Goal: Task Accomplishment & Management: Use online tool/utility

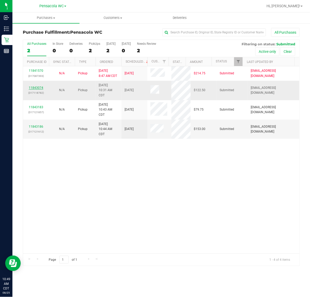
click at [41, 87] on link "11843074" at bounding box center [36, 88] width 14 height 4
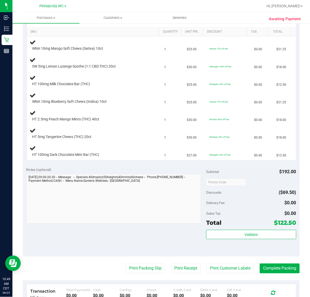
scroll to position [97, 0]
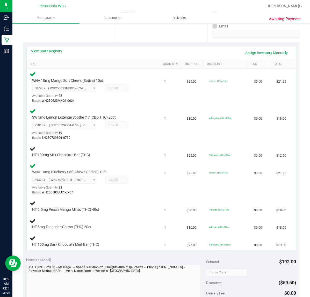
click at [177, 186] on td "1" at bounding box center [172, 178] width 23 height 37
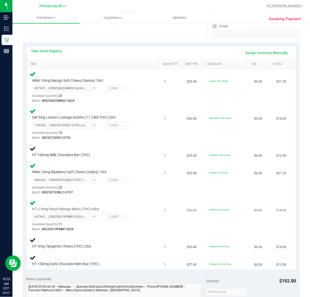
click at [147, 218] on div "HT 2.5mg Peach Mango Mints (THC) 40ct 6079411159182931 ( SN250619PMM1-0626 | or…" at bounding box center [94, 215] width 128 height 33
click at [147, 213] on div "HT 2.5mg Peach Mango Mints (THC) 40ct 6079411159182931 ( SN250619PMM1-0626 | or…" at bounding box center [94, 215] width 128 height 33
click at [127, 213] on div "6079411159182931 ( SN250619PMM1-0626 | orig: FLSRWGM-20250702-1782 ) 6079411159…" at bounding box center [89, 222] width 115 height 19
click at [139, 221] on div "6079411159182931 ( SN250619PMM1-0626 | orig: FLSRWGM-20250702-1782 ) 6079411159…" at bounding box center [89, 222] width 115 height 19
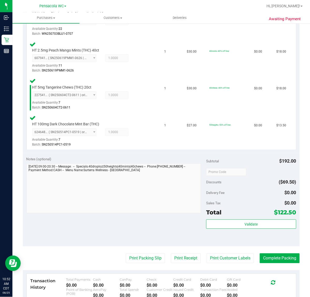
scroll to position [275, 0]
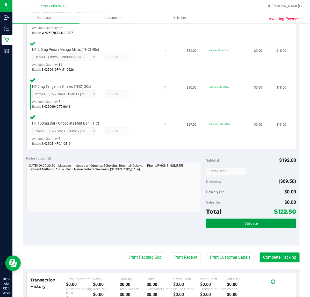
click at [257, 222] on button "Validate" at bounding box center [251, 223] width 90 height 9
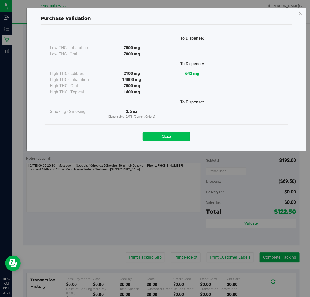
click at [176, 139] on button "Close" at bounding box center [166, 136] width 47 height 9
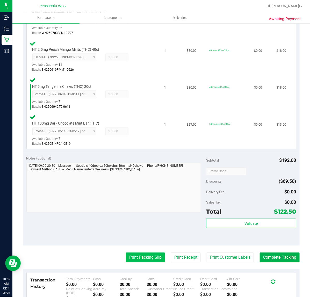
click at [142, 255] on button "Print Packing Slip" at bounding box center [145, 257] width 39 height 10
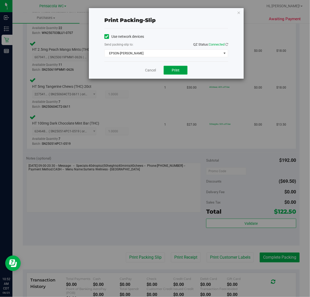
click at [179, 71] on span "Print" at bounding box center [175, 70] width 8 height 4
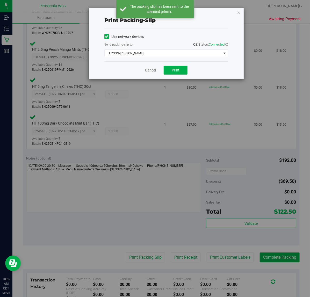
click at [152, 69] on link "Cancel" at bounding box center [150, 70] width 11 height 5
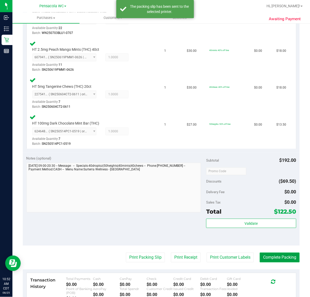
click at [272, 253] on button "Complete Packing" at bounding box center [279, 257] width 40 height 10
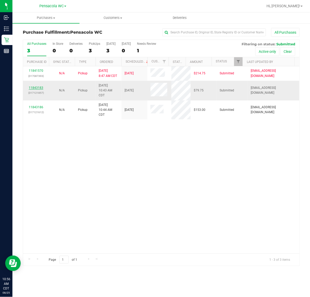
click at [37, 89] on link "11843183" at bounding box center [36, 88] width 14 height 4
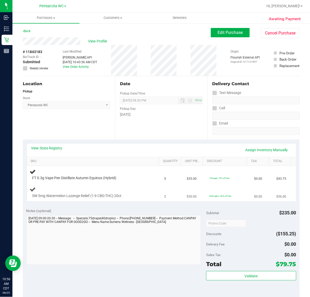
click at [141, 186] on td "SW 5mg Watermelon Lozenge Relief (1:9 CBD:THC) 20ct" at bounding box center [94, 192] width 134 height 17
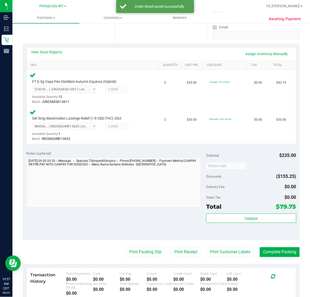
scroll to position [96, 0]
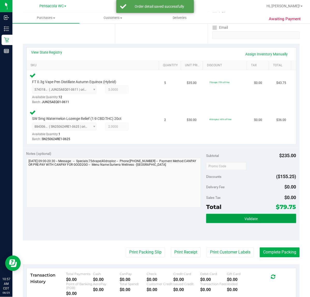
click at [232, 216] on button "Validate" at bounding box center [251, 218] width 90 height 9
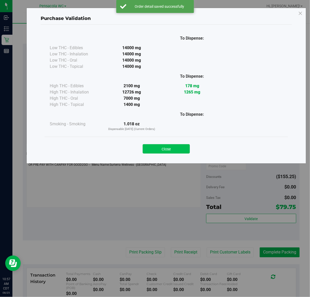
click at [172, 145] on button "Close" at bounding box center [166, 148] width 47 height 9
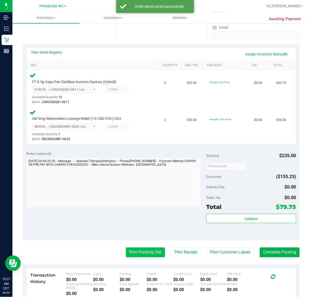
click at [131, 255] on button "Print Packing Slip" at bounding box center [145, 252] width 39 height 10
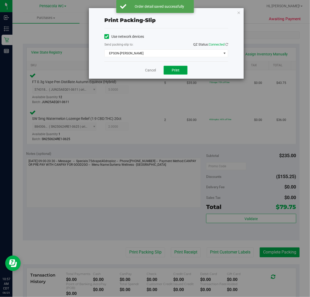
click at [181, 67] on button "Print" at bounding box center [175, 70] width 24 height 9
click at [150, 71] on link "Cancel" at bounding box center [150, 70] width 11 height 5
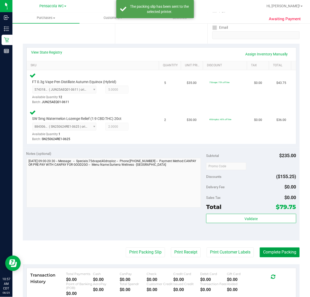
click at [273, 257] on button "Complete Packing" at bounding box center [279, 252] width 40 height 10
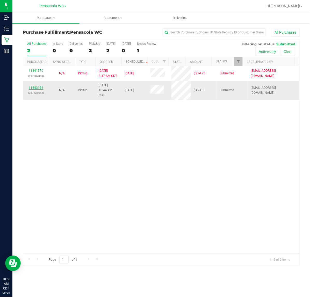
click at [33, 89] on link "11843186" at bounding box center [36, 88] width 14 height 4
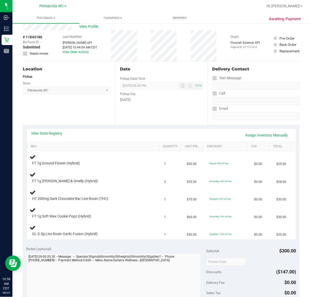
scroll to position [16, 0]
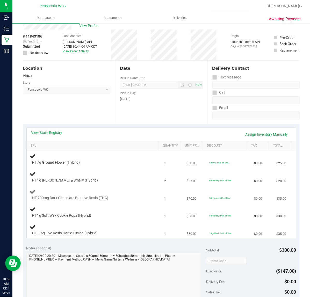
click at [149, 198] on div "HT 200mg Dark Chocolate Bar Live Rosin (THC)" at bounding box center [94, 194] width 128 height 12
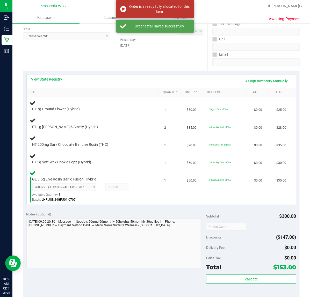
scroll to position [69, 0]
click at [133, 158] on div "FT 1g Soft Wax Cookie Popz (Hybrid)" at bounding box center [94, 159] width 128 height 12
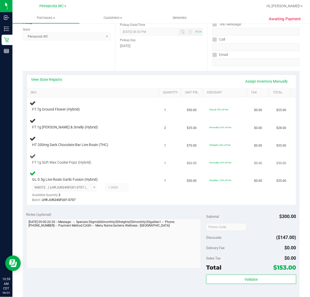
click at [131, 165] on div at bounding box center [89, 165] width 115 height 0
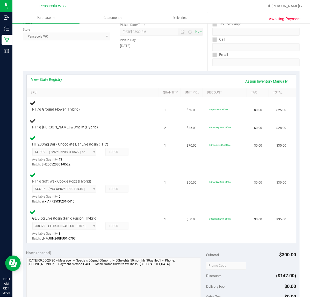
click at [147, 184] on div "FT 1g Soft Wax Cookie Popz (Hybrid) 7437854404494956 ( WX-APR25CPZ01-0410 | ori…" at bounding box center [94, 188] width 128 height 33
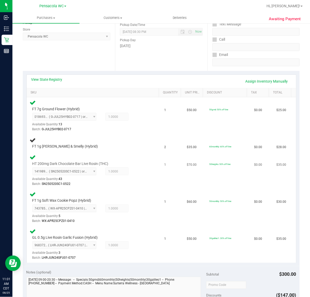
click at [134, 186] on div at bounding box center [89, 186] width 115 height 0
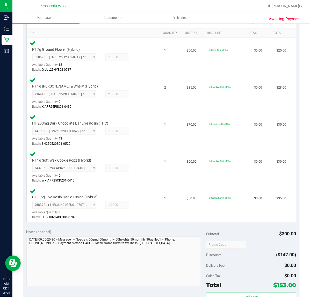
scroll to position [149, 0]
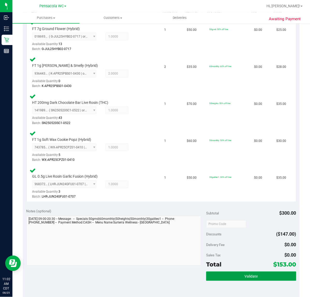
click at [245, 271] on button "Validate" at bounding box center [251, 275] width 90 height 9
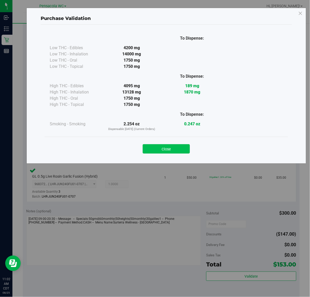
click at [175, 153] on button "Close" at bounding box center [166, 148] width 47 height 9
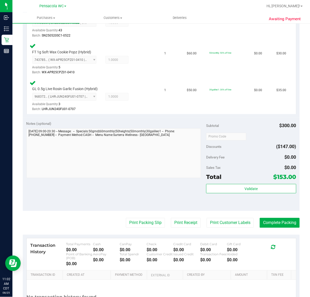
scroll to position [237, 0]
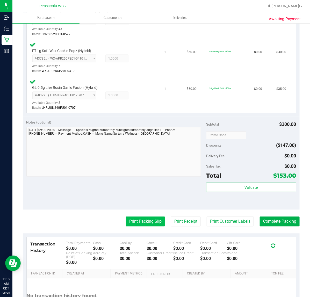
click at [147, 216] on button "Print Packing Slip" at bounding box center [145, 221] width 39 height 10
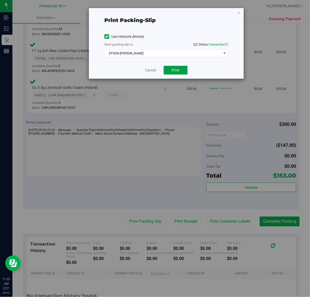
click at [186, 69] on button "Print" at bounding box center [175, 70] width 24 height 9
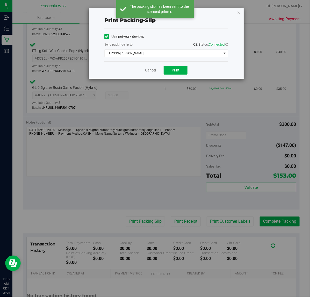
click at [149, 70] on link "Cancel" at bounding box center [150, 70] width 11 height 5
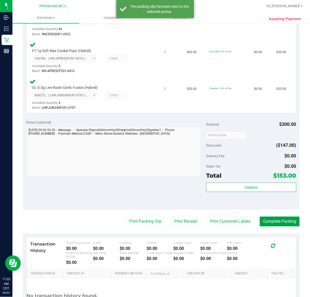
click at [282, 220] on button "Complete Packing" at bounding box center [279, 221] width 40 height 10
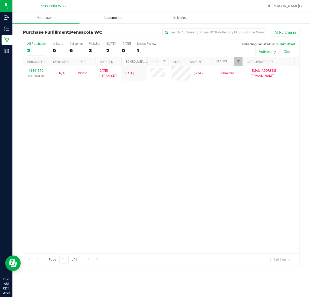
click at [113, 16] on span "Customers" at bounding box center [113, 18] width 66 height 5
click at [93, 29] on span "All customers" at bounding box center [97, 31] width 37 height 4
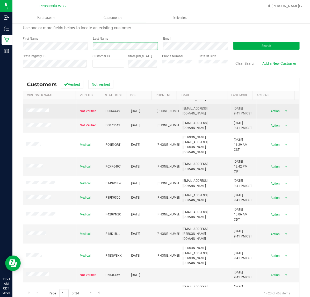
scroll to position [24, 0]
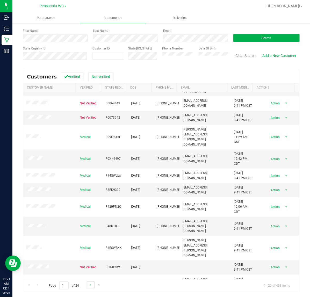
click at [91, 287] on link "Go to the next page" at bounding box center [91, 284] width 8 height 7
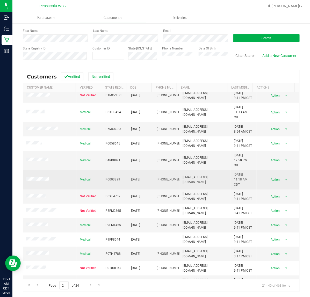
scroll to position [115, 0]
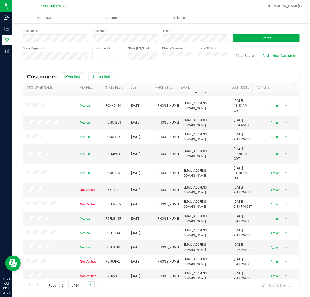
click at [90, 284] on span "Go to the next page" at bounding box center [90, 284] width 4 height 4
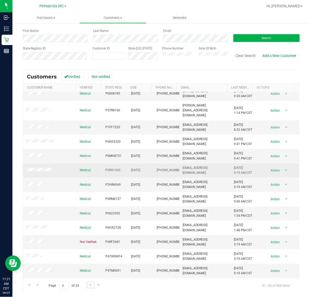
scroll to position [120, 0]
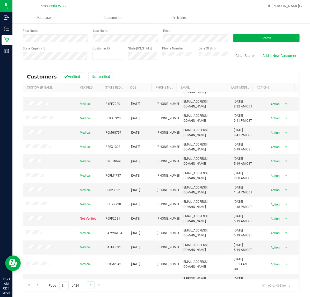
click at [91, 287] on link "Go to the next page" at bounding box center [91, 284] width 8 height 7
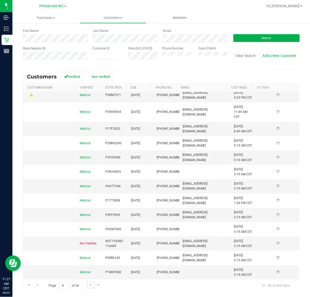
scroll to position [0, 0]
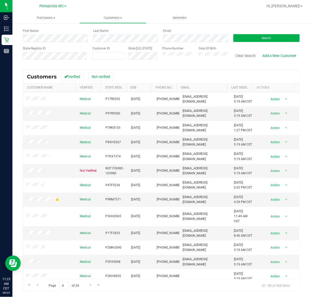
click at [119, 70] on div "Customers Verified Not verified" at bounding box center [161, 76] width 276 height 13
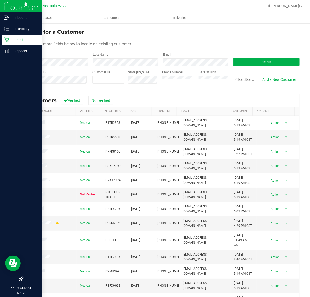
click at [10, 38] on p "Retail" at bounding box center [24, 40] width 31 height 6
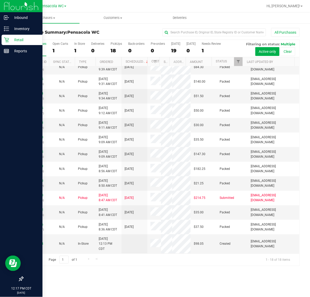
scroll to position [146, 0]
click at [38, 244] on link "11843974" at bounding box center [36, 244] width 14 height 4
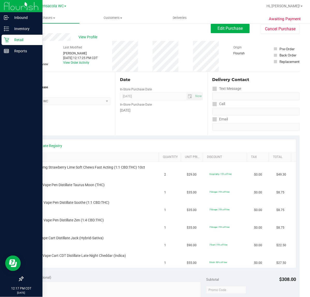
scroll to position [6, 0]
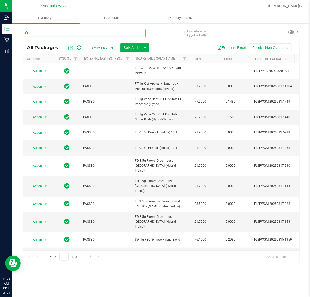
click at [79, 36] on input "text" at bounding box center [84, 33] width 123 height 8
type input "5126362712888232"
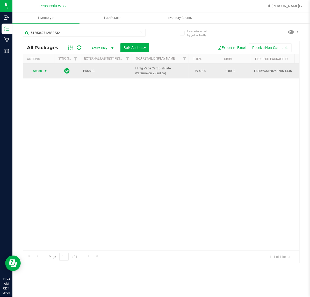
click at [43, 71] on span "select" at bounding box center [45, 71] width 4 height 4
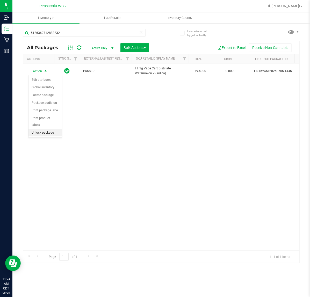
click at [40, 129] on li "Unlock package" at bounding box center [44, 133] width 33 height 8
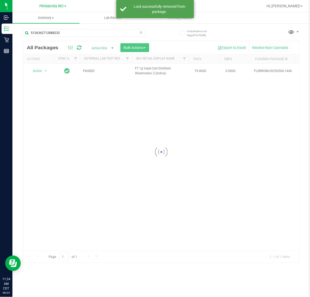
click at [39, 72] on div at bounding box center [161, 152] width 276 height 222
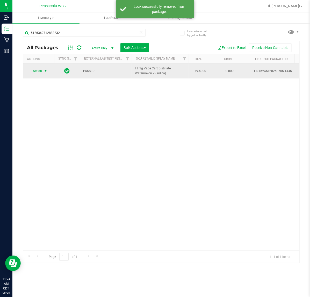
click at [44, 71] on span "select" at bounding box center [45, 71] width 4 height 4
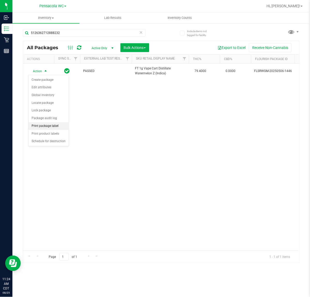
click at [50, 126] on li "Print package label" at bounding box center [48, 126] width 40 height 8
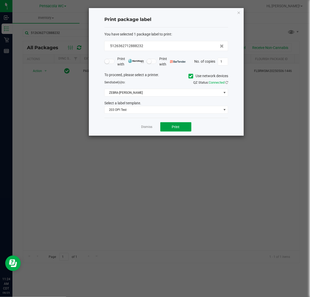
click at [175, 127] on span "Print" at bounding box center [176, 127] width 8 height 4
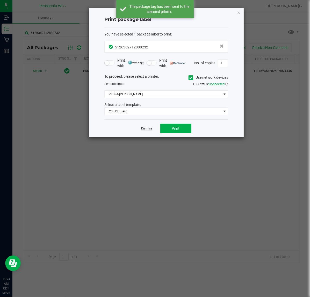
click at [148, 131] on link "Dismiss" at bounding box center [146, 128] width 11 height 4
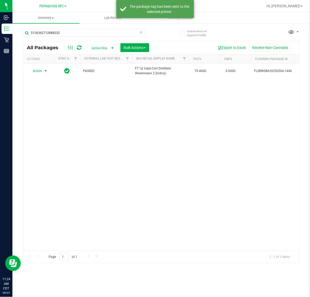
click at [98, 125] on div "Action Action Create package Edit attributes Global inventory Locate package Lo…" at bounding box center [161, 156] width 276 height 187
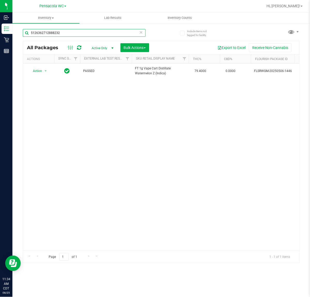
click at [78, 33] on input "5126362712888232" at bounding box center [84, 33] width 123 height 8
type input "0237433513874050"
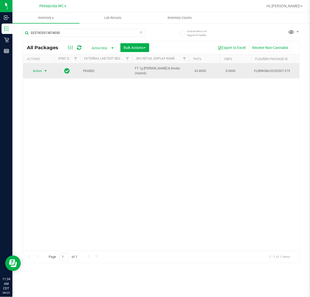
click at [45, 71] on span "select" at bounding box center [45, 71] width 4 height 4
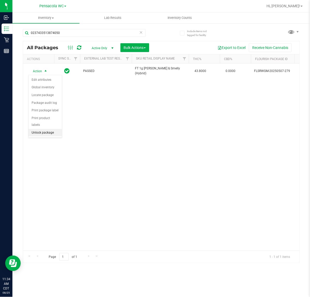
click at [45, 129] on li "Unlock package" at bounding box center [44, 133] width 33 height 8
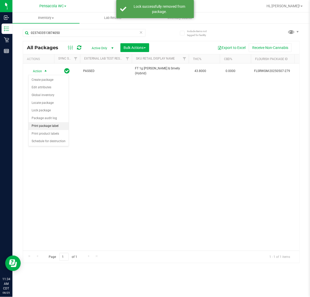
click at [50, 127] on li "Print package label" at bounding box center [48, 126] width 40 height 8
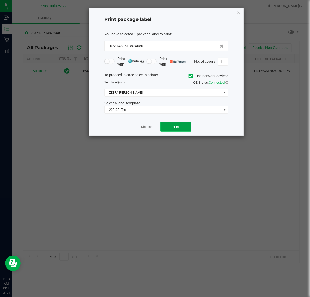
click at [171, 127] on button "Print" at bounding box center [175, 126] width 31 height 9
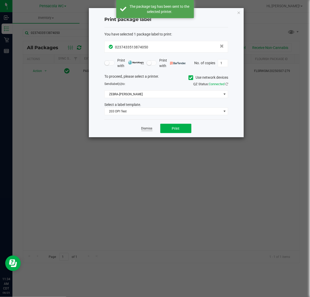
click at [147, 130] on link "Dismiss" at bounding box center [146, 128] width 11 height 4
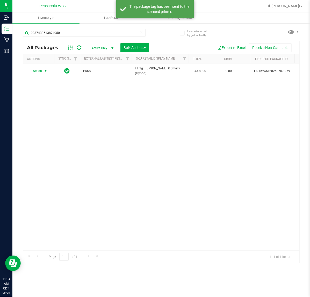
click at [126, 155] on div "Action Action Create package Edit attributes Global inventory Locate package Lo…" at bounding box center [161, 156] width 276 height 187
click at [112, 160] on div "Action Action Create package Edit attributes Global inventory Locate package Lo…" at bounding box center [161, 156] width 276 height 187
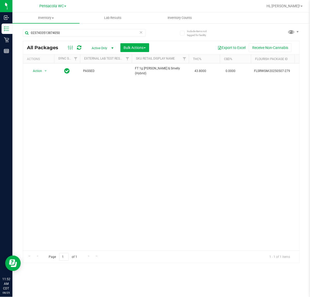
click at [141, 34] on icon at bounding box center [141, 32] width 4 height 6
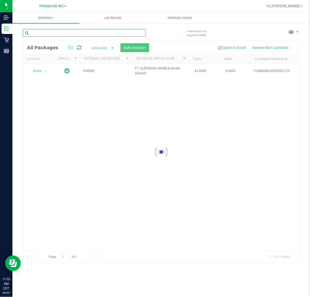
click at [86, 31] on input "text" at bounding box center [84, 33] width 123 height 8
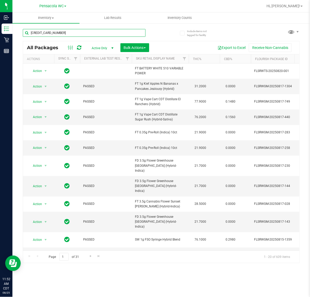
type input "2257884313965082"
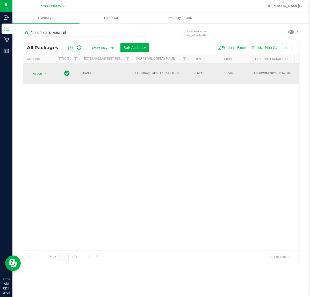
click at [36, 71] on span "Action" at bounding box center [35, 73] width 14 height 7
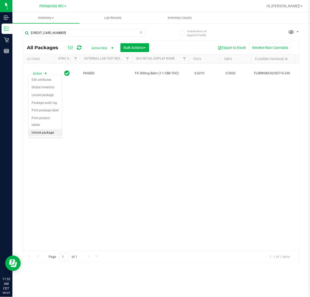
click at [42, 129] on li "Unlock package" at bounding box center [44, 133] width 33 height 8
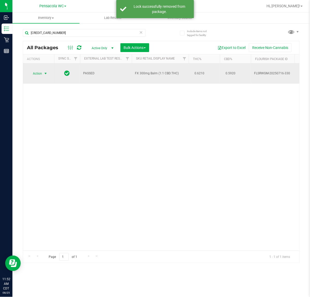
click at [43, 71] on span "select" at bounding box center [45, 73] width 4 height 4
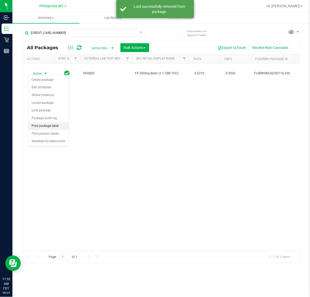
click at [48, 126] on li "Print package label" at bounding box center [48, 126] width 40 height 8
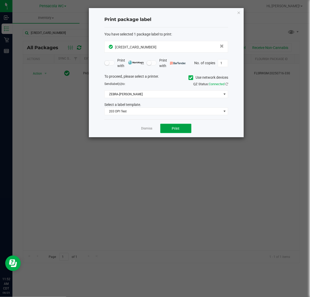
click at [181, 127] on button "Print" at bounding box center [175, 128] width 31 height 9
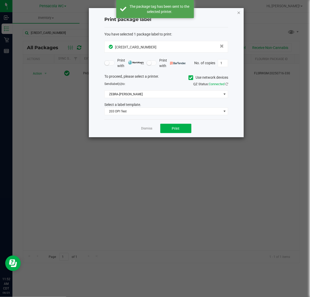
click at [238, 13] on icon "button" at bounding box center [239, 12] width 4 height 6
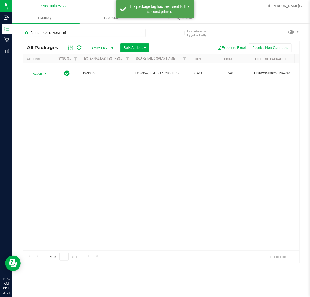
click at [86, 132] on div "Action Action Create package Edit attributes Global inventory Locate package Lo…" at bounding box center [161, 156] width 276 height 187
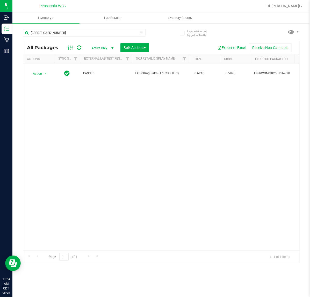
click at [141, 30] on icon at bounding box center [141, 32] width 4 height 6
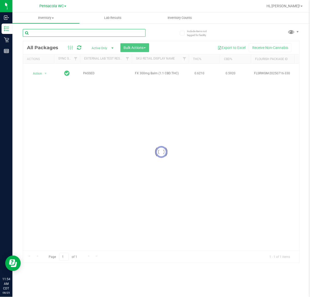
click at [56, 34] on input "text" at bounding box center [84, 33] width 123 height 8
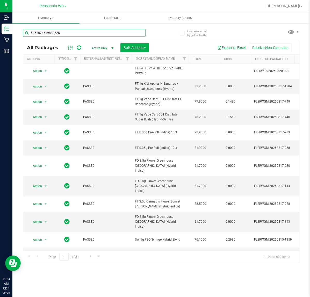
type input "5451874619883525"
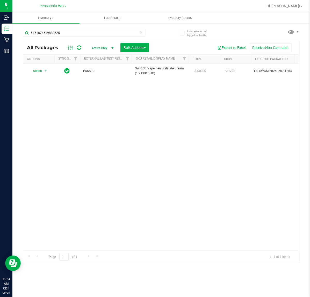
click at [124, 122] on div "Action Action Edit attributes Global inventory Locate package Package audit log…" at bounding box center [161, 156] width 276 height 187
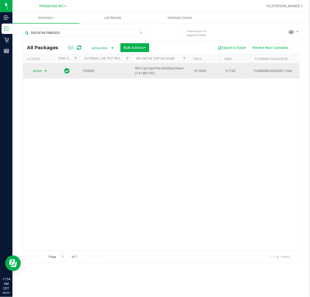
click at [44, 70] on span "select" at bounding box center [45, 71] width 4 height 4
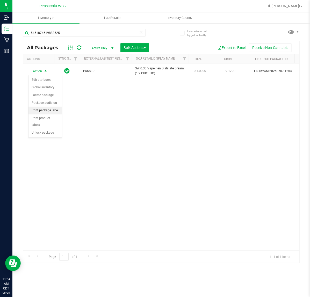
click at [49, 111] on li "Print package label" at bounding box center [44, 111] width 33 height 8
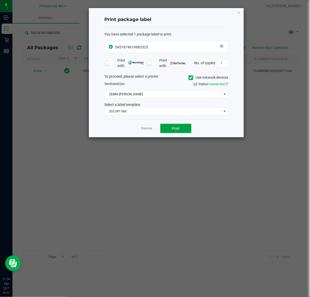
click at [175, 128] on span "Print" at bounding box center [176, 128] width 8 height 4
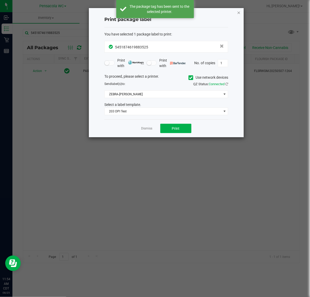
click at [238, 12] on icon "button" at bounding box center [239, 12] width 4 height 6
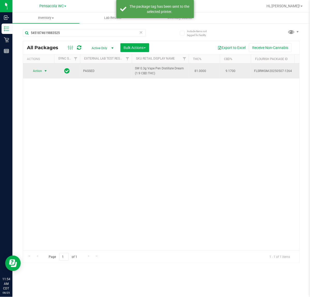
click at [35, 73] on span "Action" at bounding box center [35, 70] width 14 height 7
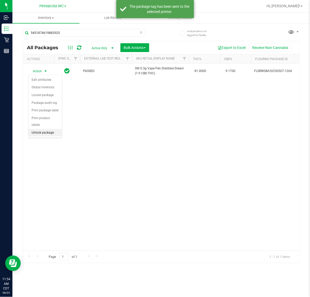
click at [46, 130] on li "Unlock package" at bounding box center [44, 133] width 33 height 8
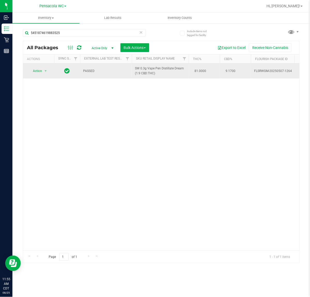
click at [32, 73] on span "Action" at bounding box center [35, 70] width 14 height 7
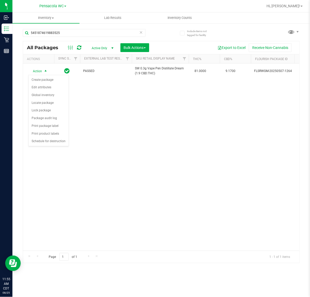
click at [142, 159] on div "Action Action Create package Edit attributes Global inventory Locate package Lo…" at bounding box center [161, 156] width 276 height 187
click at [140, 34] on icon at bounding box center [141, 32] width 4 height 6
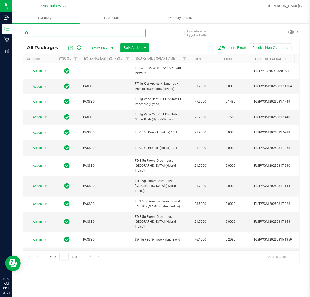
click at [41, 32] on input "text" at bounding box center [84, 33] width 123 height 8
type input "9510035493803121"
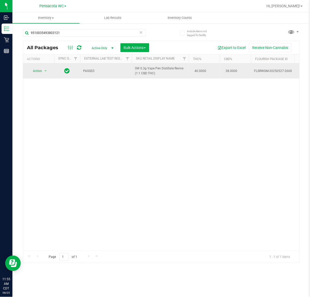
click at [37, 71] on span "Action" at bounding box center [35, 70] width 14 height 7
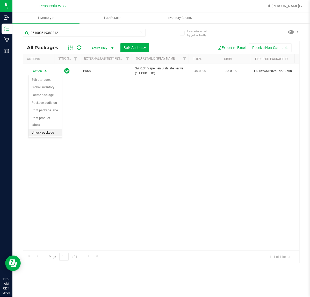
click at [43, 129] on li "Unlock package" at bounding box center [44, 133] width 33 height 8
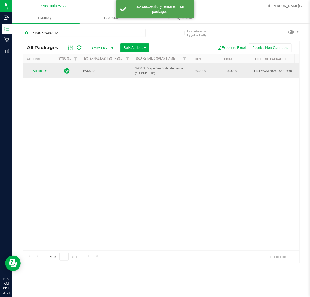
click at [43, 71] on span "select" at bounding box center [45, 71] width 4 height 4
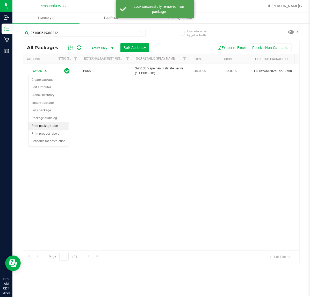
click at [50, 125] on li "Print package label" at bounding box center [48, 126] width 40 height 8
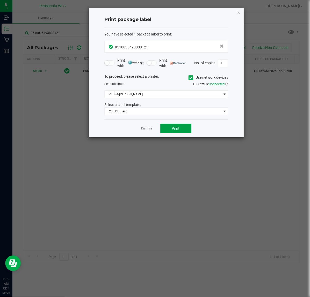
click at [175, 129] on span "Print" at bounding box center [176, 128] width 8 height 4
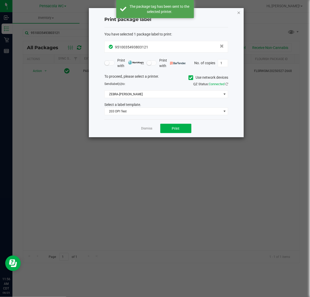
click at [240, 14] on icon "button" at bounding box center [239, 12] width 4 height 6
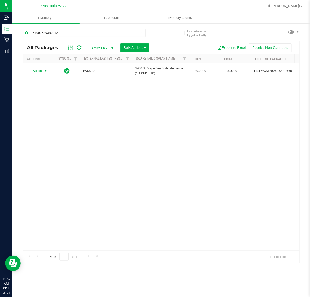
click at [141, 32] on icon at bounding box center [141, 32] width 4 height 6
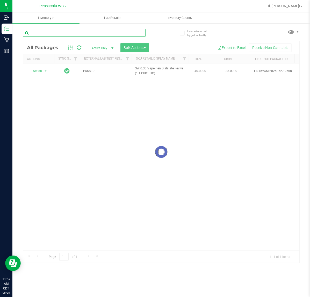
click at [39, 33] on input "text" at bounding box center [84, 33] width 123 height 8
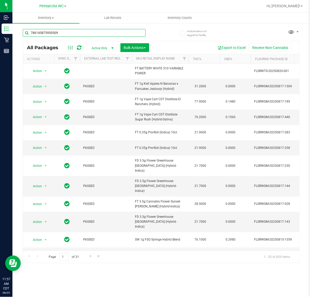
type input "7861458759505093"
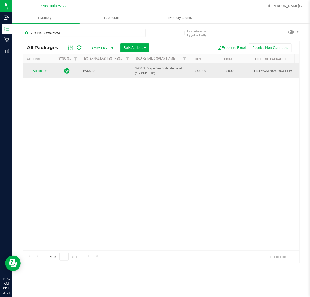
click at [34, 73] on span "Action" at bounding box center [35, 70] width 14 height 7
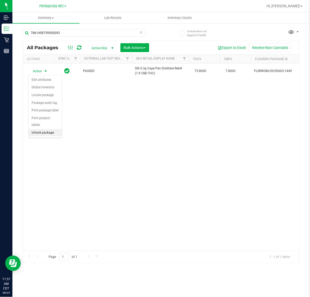
click at [43, 129] on li "Unlock package" at bounding box center [44, 133] width 33 height 8
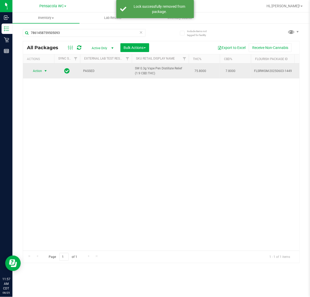
click at [43, 71] on span "select" at bounding box center [45, 71] width 4 height 4
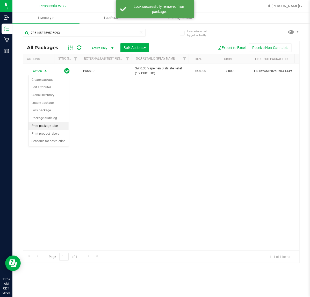
click at [50, 127] on li "Print package label" at bounding box center [48, 126] width 40 height 8
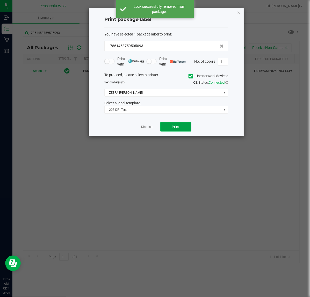
click at [181, 130] on button "Print" at bounding box center [175, 126] width 31 height 9
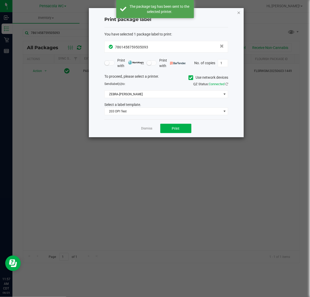
click at [238, 13] on icon "button" at bounding box center [239, 12] width 4 height 6
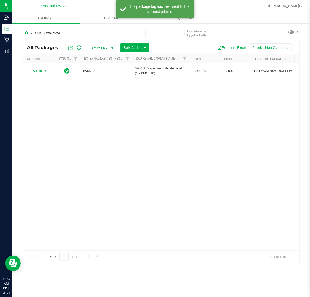
click at [169, 155] on div "Action Action Create package Edit attributes Global inventory Locate package Lo…" at bounding box center [161, 156] width 276 height 187
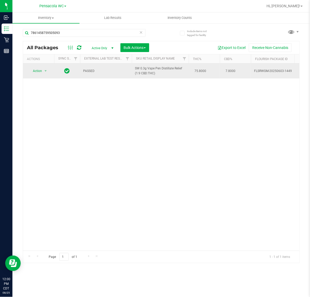
click at [34, 74] on span "Action" at bounding box center [35, 70] width 14 height 7
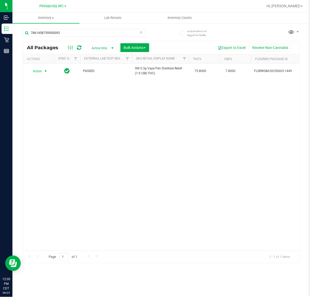
click at [145, 161] on div "Action Action Create package Edit attributes Global inventory Locate package Lo…" at bounding box center [161, 156] width 276 height 187
click at [134, 33] on input "7861458759505093" at bounding box center [84, 33] width 123 height 8
click at [141, 34] on icon at bounding box center [141, 32] width 4 height 6
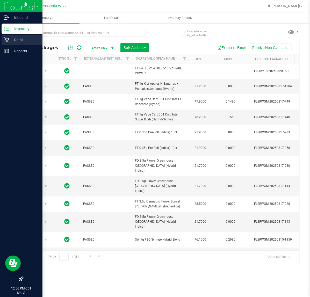
click at [2, 45] on link "Retail" at bounding box center [21, 40] width 42 height 11
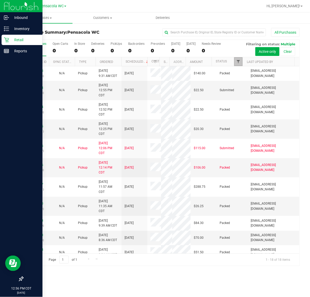
click at [238, 62] on span "Filter" at bounding box center [238, 61] width 4 height 4
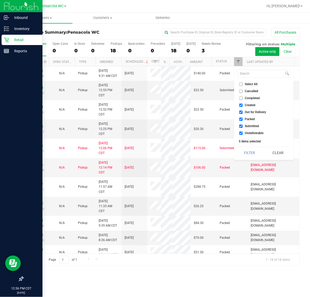
click at [241, 84] on input "Select All" at bounding box center [240, 84] width 3 height 3
checkbox input "true"
click at [242, 83] on input "Select All" at bounding box center [240, 84] width 3 height 3
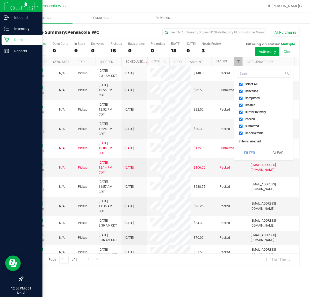
checkbox input "false"
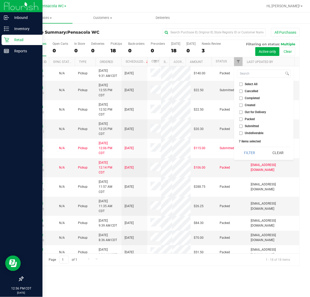
checkbox input "false"
click at [250, 126] on span "Submitted" at bounding box center [252, 125] width 14 height 3
click at [242, 126] on input "Submitted" at bounding box center [240, 125] width 3 height 3
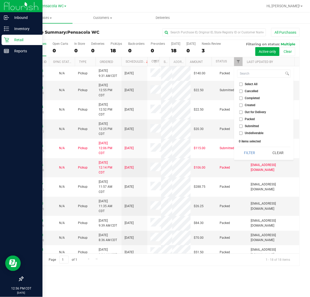
checkbox input "true"
click at [250, 159] on div "Select All Cancelled Completed Created Out for Delivery Packed Submitted Undeli…" at bounding box center [263, 112] width 59 height 93
click at [249, 154] on button "Filter" at bounding box center [249, 152] width 25 height 11
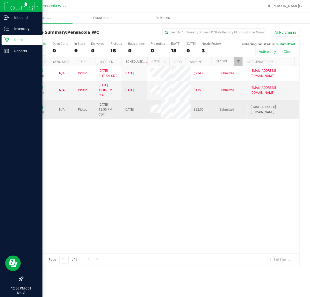
click at [38, 109] on link "11844304" at bounding box center [36, 107] width 14 height 4
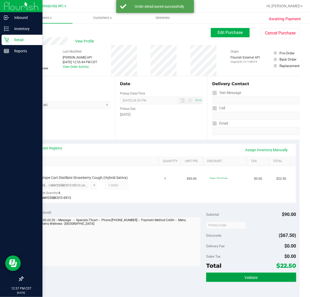
click at [249, 277] on span "Validate" at bounding box center [250, 277] width 13 height 4
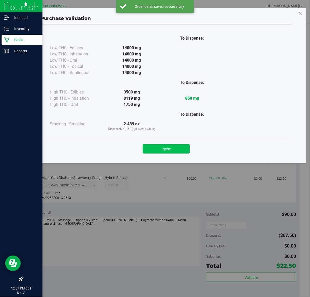
click at [176, 146] on button "Close" at bounding box center [166, 148] width 47 height 9
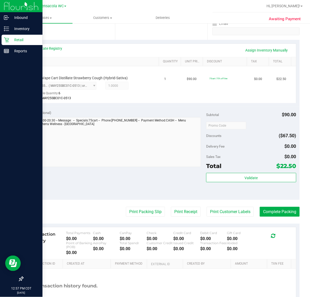
scroll to position [99, 0]
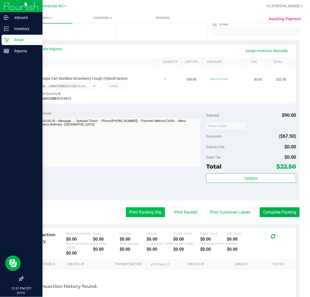
click at [139, 214] on button "Print Packing Slip" at bounding box center [145, 212] width 39 height 10
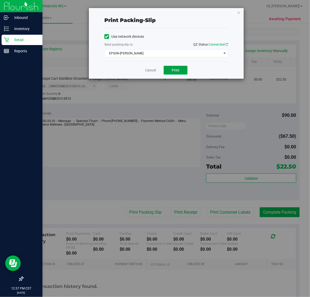
click at [182, 73] on button "Print" at bounding box center [175, 70] width 24 height 9
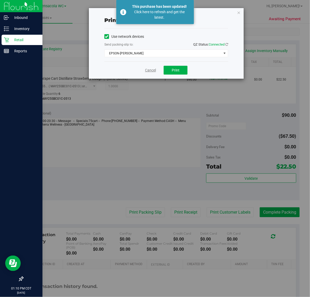
click at [150, 69] on link "Cancel" at bounding box center [150, 70] width 11 height 5
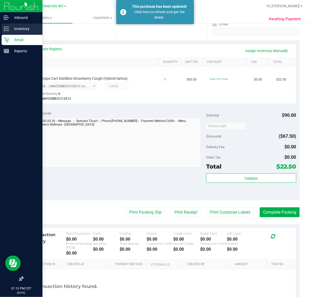
click at [8, 28] on icon at bounding box center [6, 28] width 5 height 5
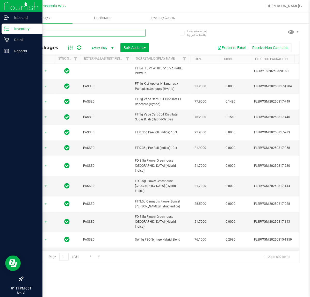
click at [106, 32] on input "text" at bounding box center [84, 33] width 123 height 8
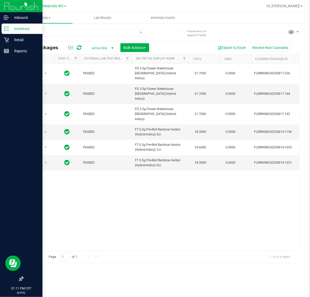
click at [179, 210] on div "Action Action Create package Edit attributes Global inventory Locate package Lo…" at bounding box center [161, 156] width 276 height 187
click at [108, 33] on input "rhb" at bounding box center [84, 33] width 123 height 8
type input "6818397423657896"
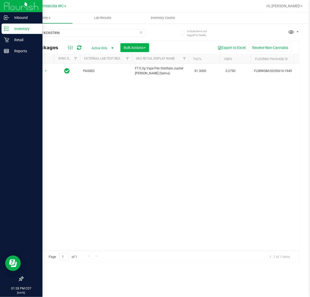
click at [45, 59] on div "Actions" at bounding box center [39, 59] width 25 height 4
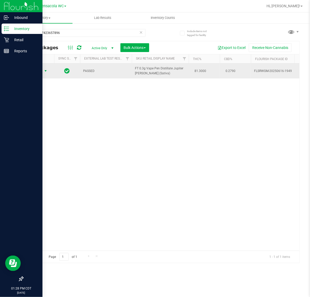
click at [43, 73] on span "select" at bounding box center [45, 71] width 4 height 4
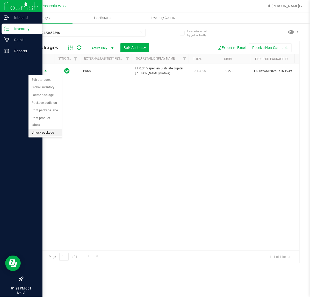
click at [43, 129] on li "Unlock package" at bounding box center [44, 133] width 33 height 8
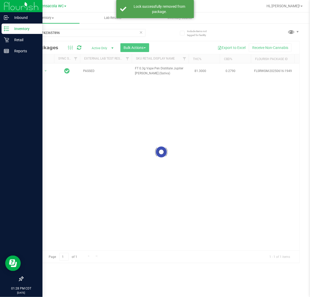
click at [38, 73] on div at bounding box center [161, 152] width 276 height 222
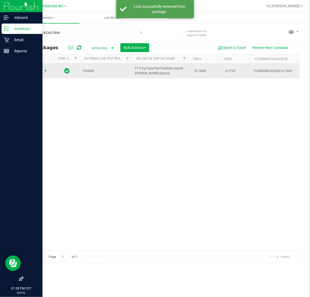
click at [43, 72] on span "select" at bounding box center [45, 71] width 4 height 4
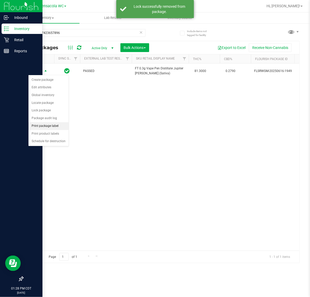
click at [57, 130] on li "Print package label" at bounding box center [48, 126] width 40 height 8
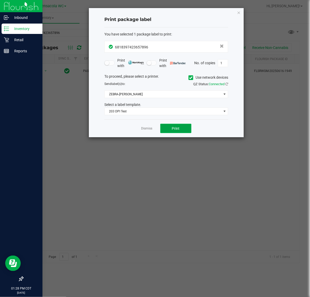
click at [181, 129] on button "Print" at bounding box center [175, 128] width 31 height 9
click at [148, 125] on div "Dismiss Print" at bounding box center [166, 128] width 124 height 18
click at [148, 127] on link "Dismiss" at bounding box center [146, 128] width 11 height 4
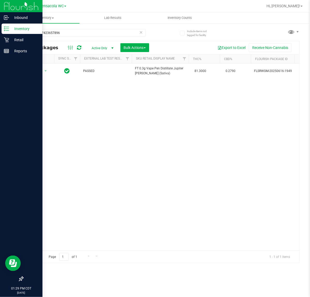
click at [148, 128] on div "Action Action Create package Edit attributes Global inventory Locate package Lo…" at bounding box center [161, 156] width 276 height 187
click at [82, 34] on input "6818397423657896" at bounding box center [84, 33] width 123 height 8
type input "9875983297660481"
click at [38, 63] on th "Actions" at bounding box center [38, 58] width 31 height 9
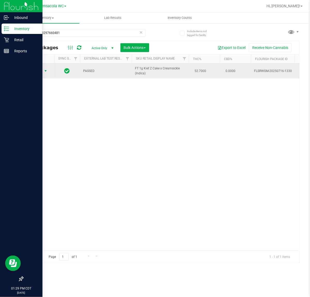
click at [44, 71] on span "select" at bounding box center [45, 71] width 4 height 4
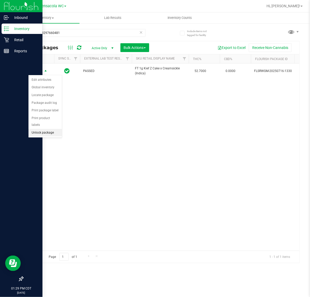
click at [43, 129] on li "Unlock package" at bounding box center [44, 133] width 33 height 8
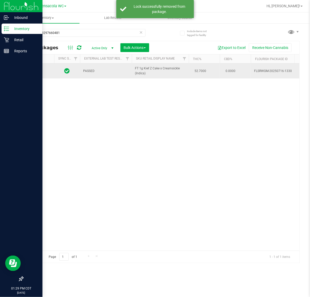
click at [39, 75] on td at bounding box center [38, 70] width 31 height 15
click at [37, 71] on span "Action" at bounding box center [35, 70] width 14 height 7
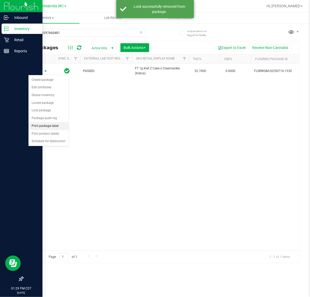
click at [52, 126] on li "Print package label" at bounding box center [48, 126] width 40 height 8
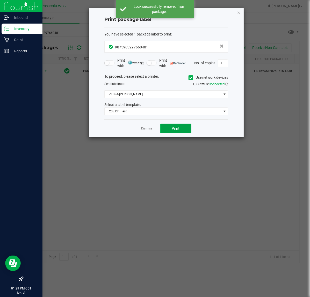
click at [181, 127] on button "Print" at bounding box center [175, 128] width 31 height 9
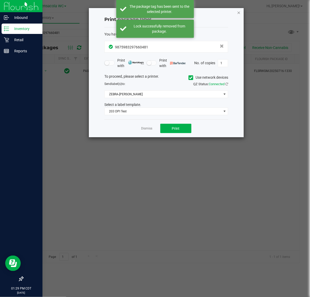
click at [238, 10] on icon "button" at bounding box center [239, 12] width 4 height 6
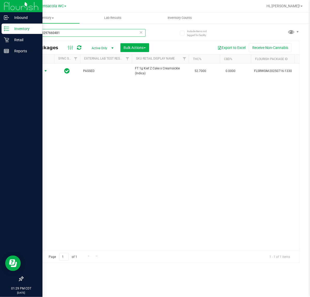
click at [85, 32] on input "9875983297660481" at bounding box center [84, 33] width 123 height 8
type input "7417906856509291"
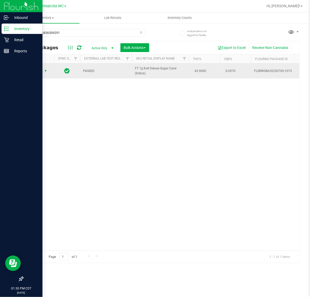
click at [44, 71] on span "select" at bounding box center [45, 71] width 4 height 4
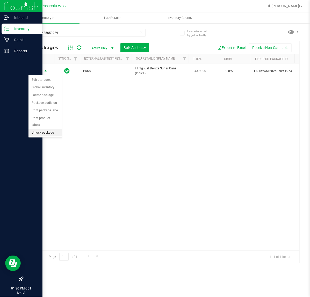
click at [42, 129] on li "Unlock package" at bounding box center [44, 133] width 33 height 8
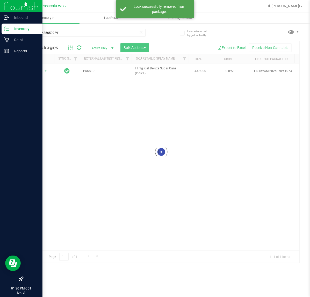
click at [39, 71] on div at bounding box center [161, 152] width 276 height 222
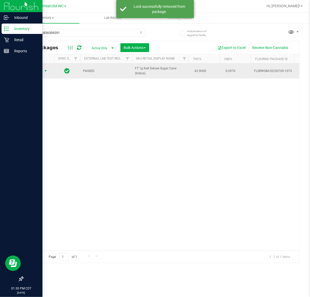
click at [45, 71] on span "select" at bounding box center [45, 71] width 4 height 4
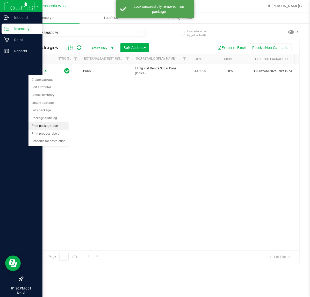
click at [60, 128] on li "Print package label" at bounding box center [48, 126] width 40 height 8
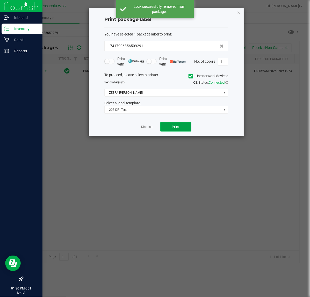
click at [173, 127] on span "Print" at bounding box center [176, 127] width 8 height 4
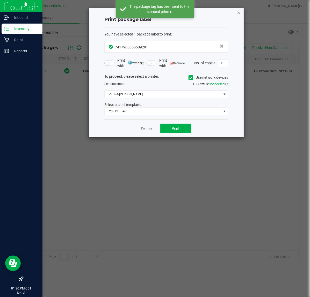
click at [238, 12] on icon "button" at bounding box center [239, 12] width 4 height 6
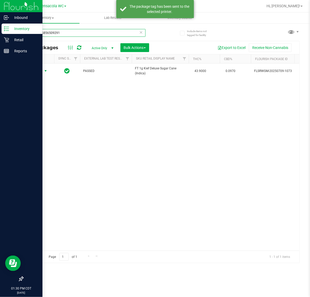
click at [110, 29] on input "7417906856509291" at bounding box center [84, 33] width 123 height 8
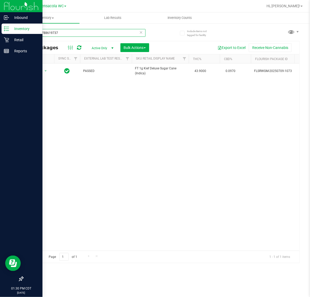
type input "2435037886197379"
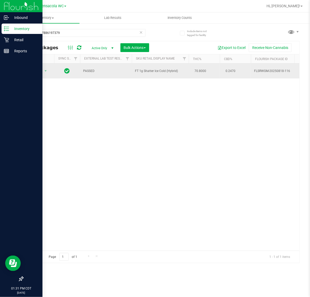
click at [30, 72] on span "Action" at bounding box center [35, 70] width 14 height 7
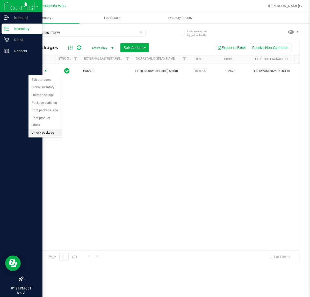
click at [38, 129] on li "Unlock package" at bounding box center [44, 133] width 33 height 8
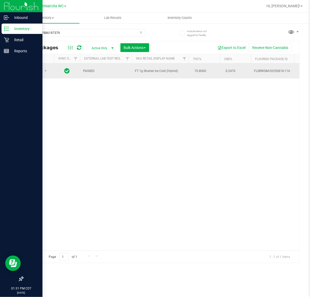
click at [34, 72] on span "Action" at bounding box center [35, 70] width 14 height 7
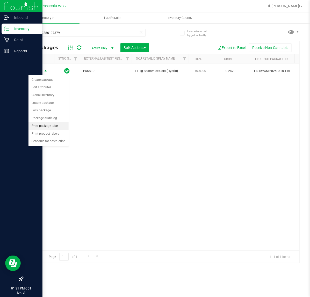
click at [55, 126] on li "Print package label" at bounding box center [48, 126] width 40 height 8
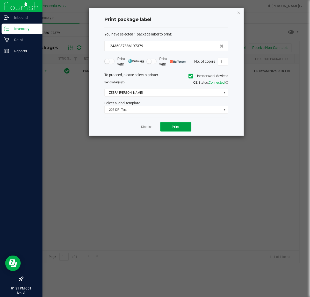
click at [167, 127] on button "Print" at bounding box center [175, 126] width 31 height 9
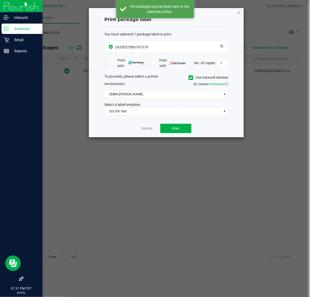
click at [238, 12] on icon "button" at bounding box center [239, 12] width 4 height 6
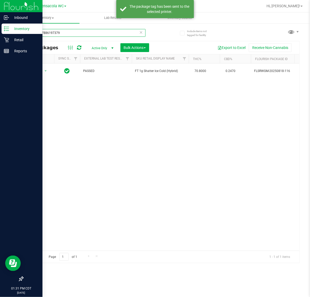
click at [74, 32] on input "2435037886197379" at bounding box center [84, 33] width 123 height 8
type input "8075943638250267"
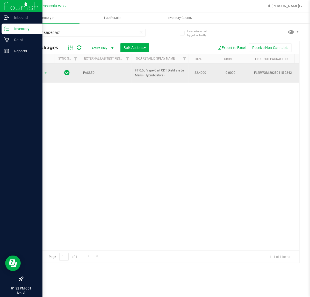
click at [34, 73] on span "Action" at bounding box center [35, 72] width 14 height 7
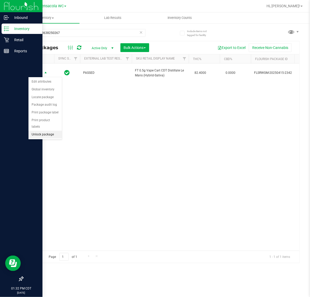
click at [50, 131] on li "Unlock package" at bounding box center [44, 135] width 33 height 8
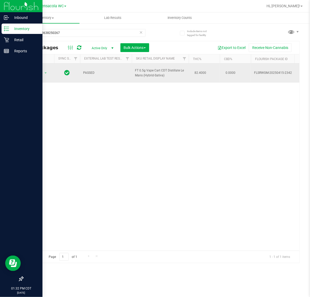
click at [38, 77] on span "Action" at bounding box center [35, 72] width 14 height 7
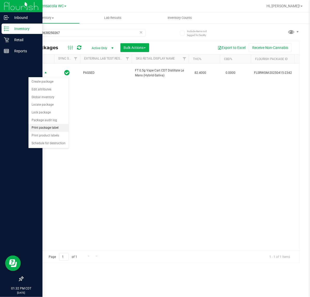
click at [42, 128] on li "Print package label" at bounding box center [48, 128] width 40 height 8
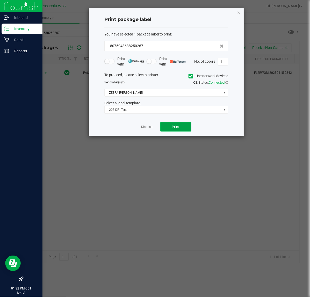
click at [174, 126] on span "Print" at bounding box center [176, 127] width 8 height 4
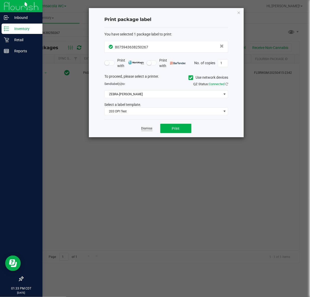
click at [147, 129] on link "Dismiss" at bounding box center [146, 128] width 11 height 4
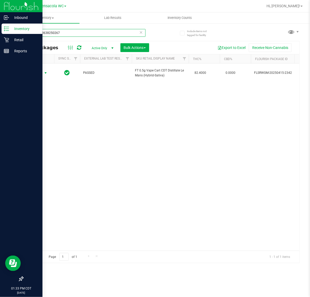
click at [74, 33] on input "8075943638250267" at bounding box center [84, 33] width 123 height 8
type input "9801831981057083"
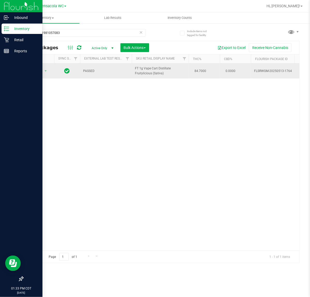
click at [33, 71] on span "Action" at bounding box center [35, 70] width 14 height 7
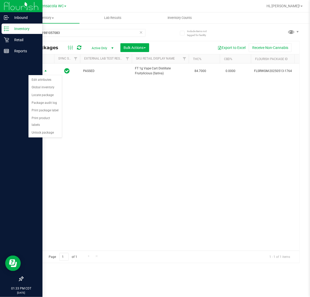
click at [46, 131] on div "Action Edit attributes Global inventory Locate package Package audit log Print …" at bounding box center [45, 106] width 34 height 63
click at [45, 133] on div "Action Action Edit attributes Global inventory Locate package Package audit log…" at bounding box center [161, 156] width 276 height 187
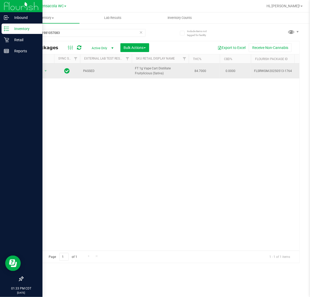
click at [36, 72] on span "Action" at bounding box center [35, 70] width 14 height 7
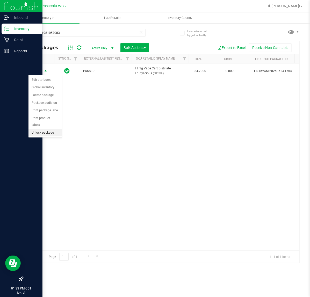
click at [51, 129] on li "Unlock package" at bounding box center [44, 133] width 33 height 8
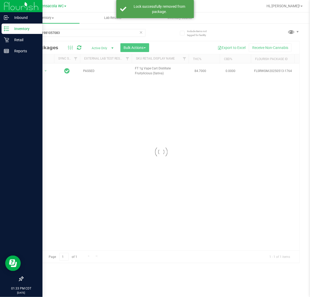
click at [40, 73] on div at bounding box center [161, 152] width 276 height 222
click at [33, 69] on div at bounding box center [161, 152] width 276 height 222
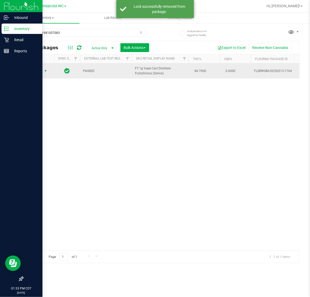
click at [44, 71] on span "select" at bounding box center [45, 71] width 4 height 4
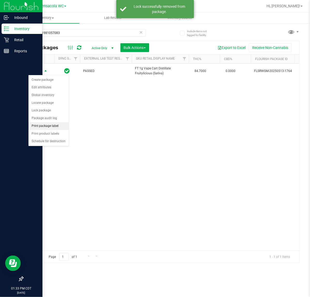
click at [60, 128] on li "Print package label" at bounding box center [48, 126] width 40 height 8
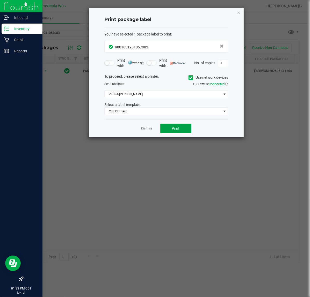
click at [179, 127] on button "Print" at bounding box center [175, 128] width 31 height 9
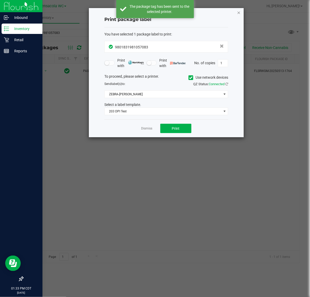
click at [238, 14] on icon "button" at bounding box center [239, 12] width 4 height 6
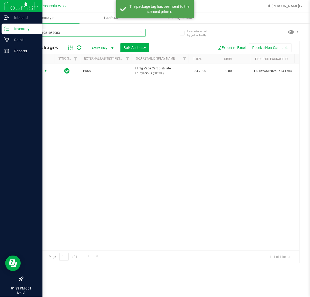
click at [88, 36] on input "9801831981057083" at bounding box center [84, 33] width 123 height 8
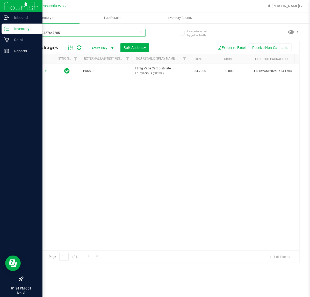
type input "7710759427647205"
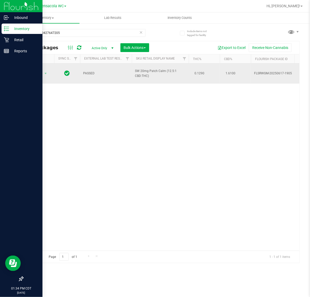
click at [37, 71] on span "Action" at bounding box center [35, 73] width 14 height 7
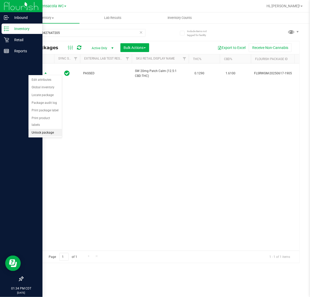
click at [46, 129] on li "Unlock package" at bounding box center [44, 133] width 33 height 8
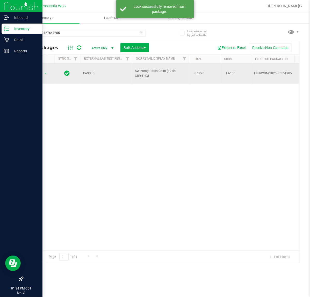
click at [37, 71] on span "Action" at bounding box center [35, 73] width 14 height 7
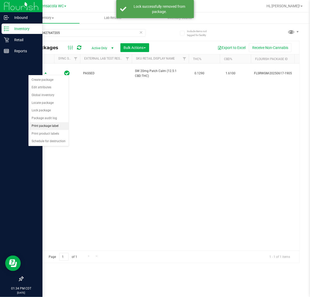
click at [56, 125] on li "Print package label" at bounding box center [48, 126] width 40 height 8
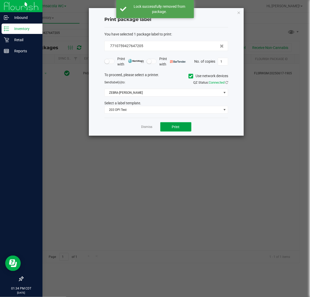
click at [175, 127] on span "Print" at bounding box center [176, 127] width 8 height 4
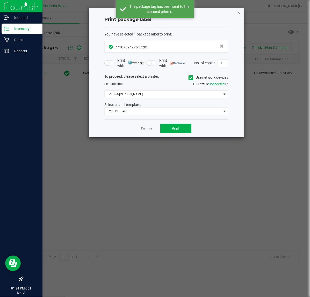
click at [237, 12] on icon "button" at bounding box center [239, 12] width 4 height 6
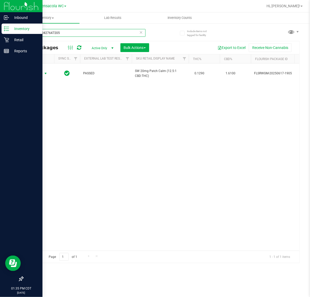
click at [88, 35] on input "7710759427647205" at bounding box center [84, 33] width 123 height 8
type input "8543694519543593"
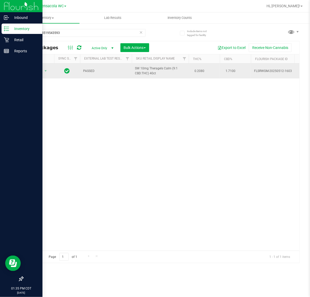
click at [37, 73] on span "Action" at bounding box center [35, 70] width 14 height 7
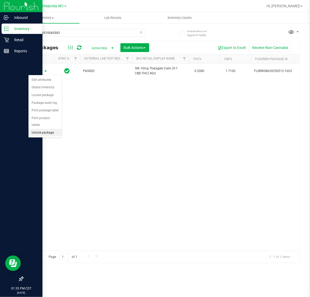
click at [43, 130] on li "Unlock package" at bounding box center [44, 133] width 33 height 8
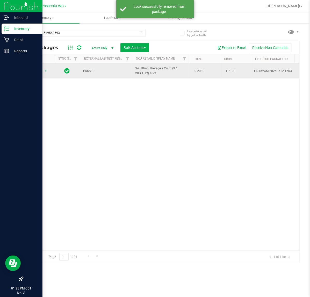
click at [31, 67] on span "Action" at bounding box center [35, 70] width 14 height 7
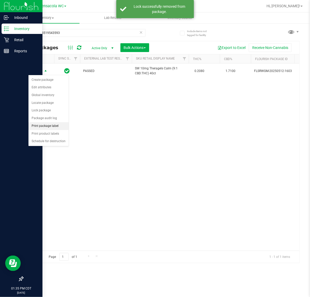
click at [57, 127] on li "Print package label" at bounding box center [48, 126] width 40 height 8
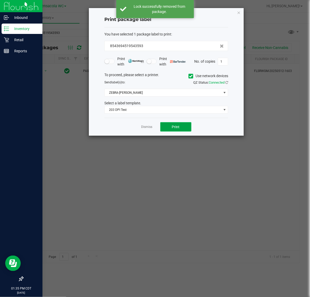
click at [175, 127] on span "Print" at bounding box center [176, 127] width 8 height 4
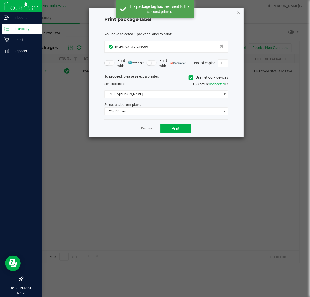
click at [238, 13] on icon "button" at bounding box center [239, 12] width 4 height 6
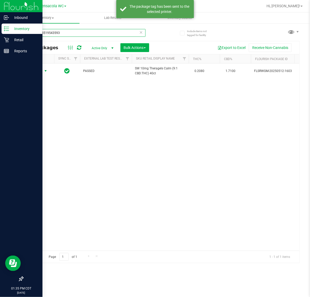
click at [81, 34] on input "8543694519543593" at bounding box center [84, 33] width 123 height 8
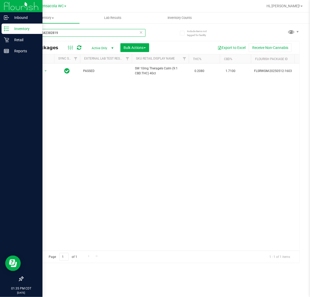
type input "7295615423828192"
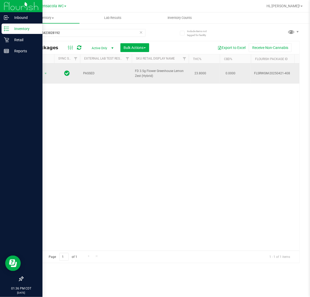
click at [37, 71] on span "Action" at bounding box center [35, 73] width 14 height 7
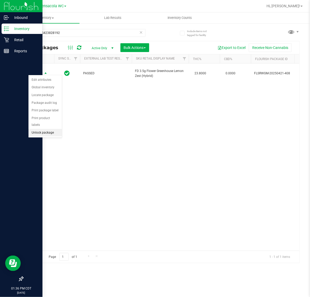
click at [43, 129] on li "Unlock package" at bounding box center [44, 133] width 33 height 8
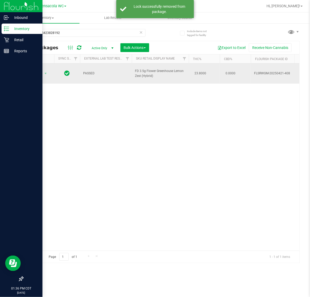
click at [34, 74] on span "Action" at bounding box center [35, 73] width 14 height 7
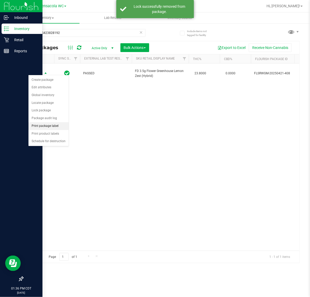
click at [53, 127] on li "Print package label" at bounding box center [48, 126] width 40 height 8
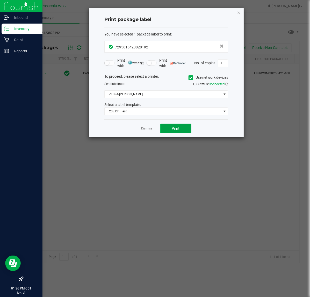
click at [175, 127] on span "Print" at bounding box center [176, 128] width 8 height 4
drag, startPoint x: 150, startPoint y: 131, endPoint x: 146, endPoint y: 126, distance: 6.8
click at [146, 126] on app-cancel-button "Dismiss" at bounding box center [146, 128] width 11 height 5
drag, startPoint x: 146, startPoint y: 127, endPoint x: 144, endPoint y: 123, distance: 4.3
click at [146, 128] on link "Dismiss" at bounding box center [146, 128] width 11 height 4
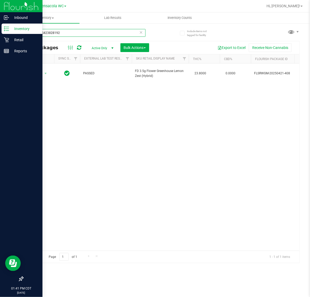
click at [95, 31] on input "7295615423828192" at bounding box center [84, 33] width 123 height 8
type input "5816455656403230"
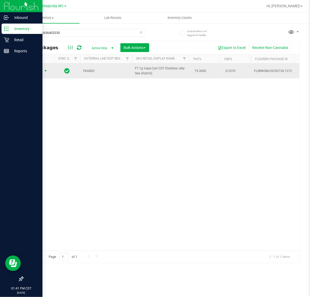
click at [44, 73] on span "select" at bounding box center [45, 71] width 4 height 4
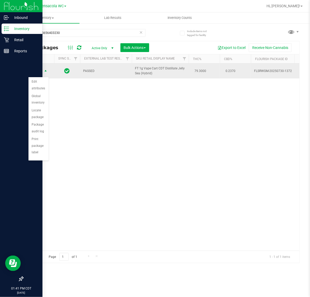
click at [45, 73] on span "select" at bounding box center [45, 71] width 4 height 4
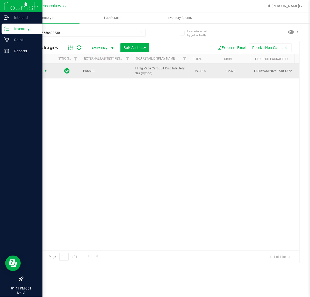
click at [36, 73] on span "Action" at bounding box center [35, 70] width 14 height 7
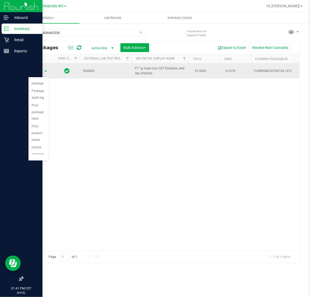
scroll to position [45, 0]
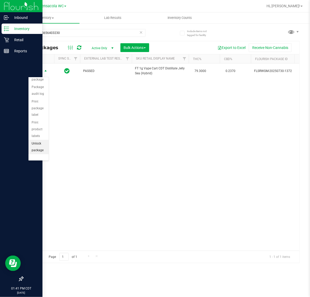
click at [37, 146] on li "Unlock package" at bounding box center [38, 147] width 20 height 14
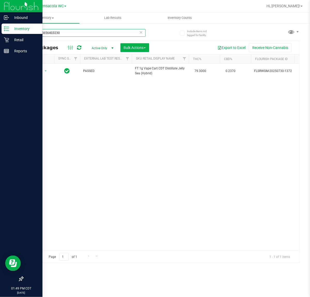
click at [101, 33] on input "5816455656403230" at bounding box center [84, 33] width 123 height 8
drag, startPoint x: 101, startPoint y: 33, endPoint x: 86, endPoint y: 31, distance: 15.9
click at [101, 33] on input "5816455656403230" at bounding box center [84, 33] width 123 height 8
type input "2396865125992920"
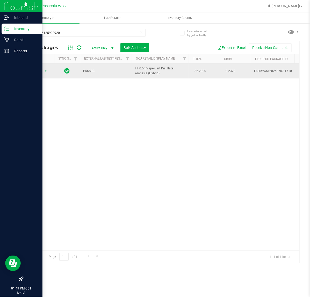
click at [36, 74] on span "Action" at bounding box center [35, 70] width 14 height 7
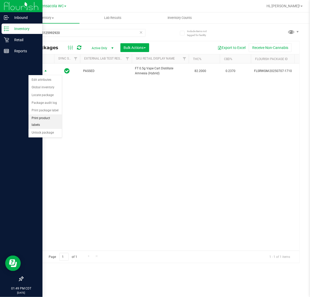
click at [44, 118] on li "Print product labels" at bounding box center [44, 121] width 33 height 14
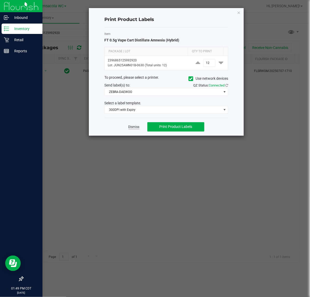
click at [129, 128] on link "Dismiss" at bounding box center [133, 127] width 11 height 4
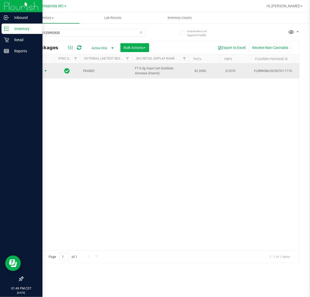
click at [35, 71] on span "Action" at bounding box center [35, 70] width 14 height 7
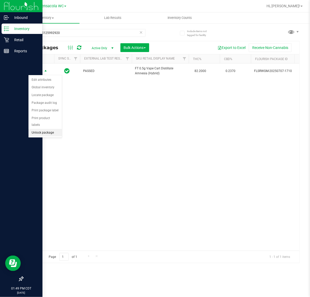
click at [46, 129] on li "Unlock package" at bounding box center [44, 133] width 33 height 8
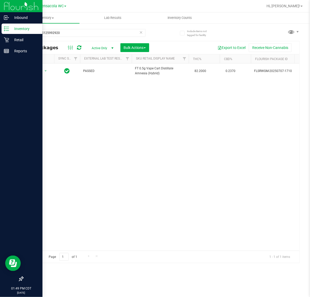
click at [42, 61] on div "Actions" at bounding box center [39, 59] width 25 height 4
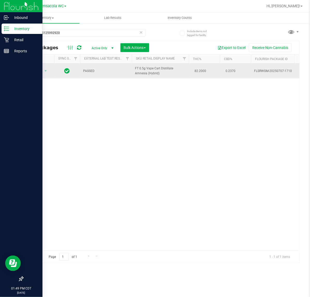
click at [32, 73] on span "Action" at bounding box center [35, 70] width 14 height 7
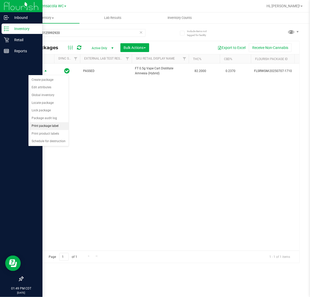
click at [52, 126] on li "Print package label" at bounding box center [48, 126] width 40 height 8
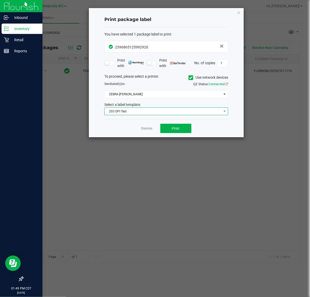
click at [179, 113] on span "203 DPI Test" at bounding box center [162, 111] width 117 height 7
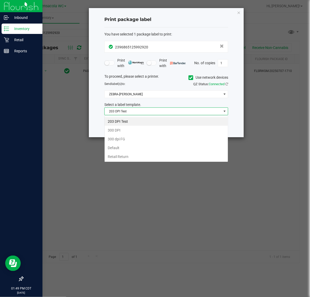
scroll to position [8, 123]
click at [180, 109] on span "203 DPI Test" at bounding box center [162, 111] width 117 height 7
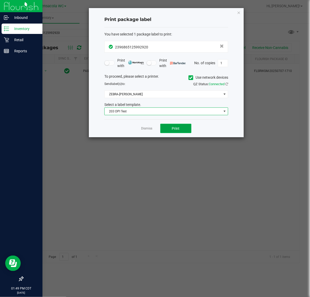
click at [173, 125] on button "Print" at bounding box center [175, 128] width 31 height 9
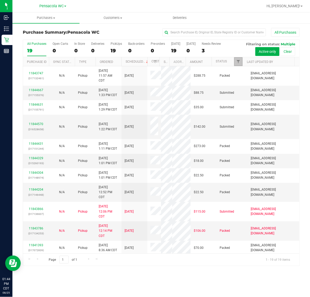
click at [240, 63] on link "Filter" at bounding box center [238, 61] width 9 height 9
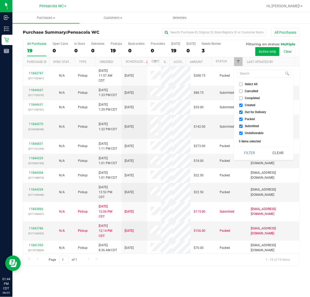
click at [251, 85] on span "Select All" at bounding box center [251, 84] width 13 height 3
click at [242, 85] on input "Select All" at bounding box center [240, 84] width 3 height 3
checkbox input "true"
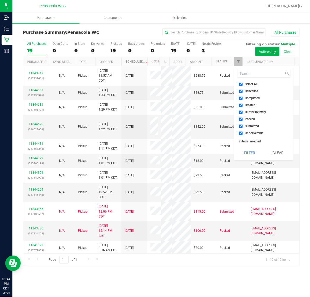
click at [251, 83] on span "Select All" at bounding box center [251, 84] width 13 height 3
click at [242, 83] on input "Select All" at bounding box center [240, 84] width 3 height 3
checkbox input "false"
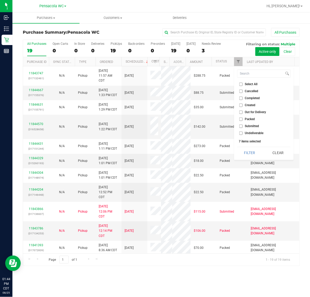
checkbox input "false"
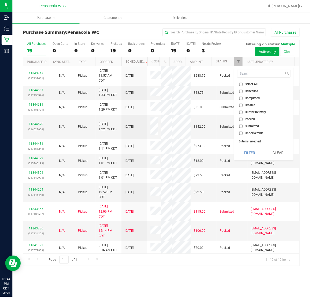
click at [249, 128] on li "Submitted" at bounding box center [263, 125] width 53 height 5
click at [249, 128] on span "Submitted" at bounding box center [252, 125] width 14 height 3
click at [242, 128] on input "Submitted" at bounding box center [240, 125] width 3 height 3
checkbox input "true"
click at [253, 149] on button "Filter" at bounding box center [249, 152] width 25 height 11
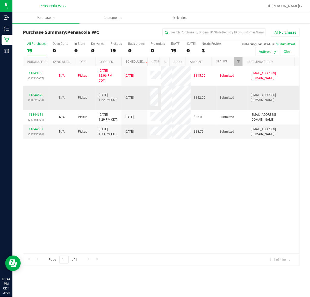
click at [35, 97] on div "11844570 (316528658)" at bounding box center [36, 98] width 20 height 10
click at [35, 93] on div "11844570 (316528658)" at bounding box center [36, 98] width 20 height 10
click at [38, 96] on link "11844570" at bounding box center [36, 95] width 14 height 4
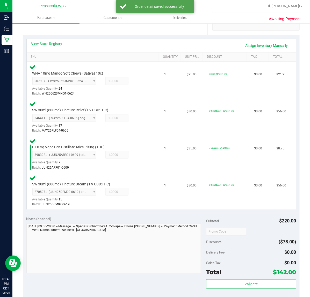
scroll to position [121, 0]
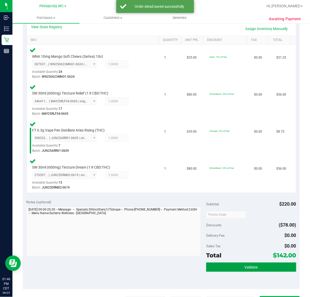
click at [244, 265] on span "Validate" at bounding box center [250, 267] width 13 height 4
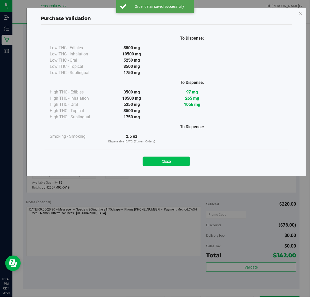
click at [174, 161] on button "Close" at bounding box center [166, 160] width 47 height 9
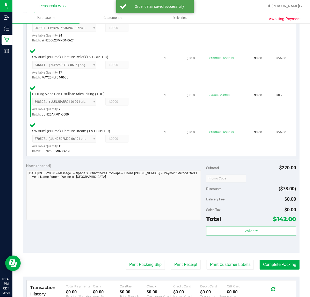
scroll to position [210, 0]
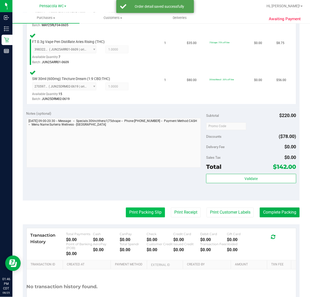
click at [153, 209] on button "Print Packing Slip" at bounding box center [145, 212] width 39 height 10
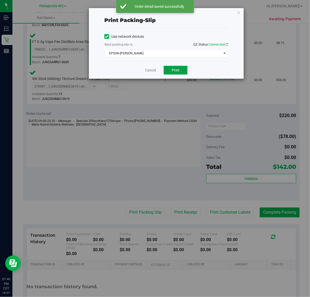
click at [184, 72] on button "Print" at bounding box center [175, 70] width 24 height 9
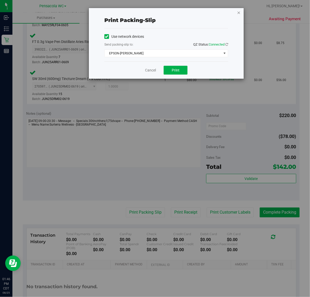
click at [240, 12] on icon "button" at bounding box center [239, 12] width 4 height 6
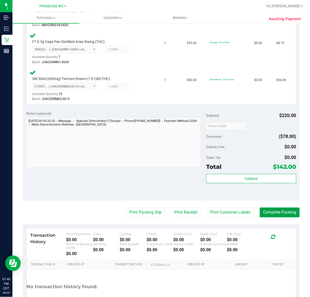
click at [287, 207] on button "Complete Packing" at bounding box center [279, 212] width 40 height 10
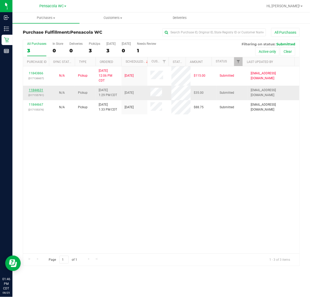
click at [38, 92] on link "11844631" at bounding box center [36, 90] width 14 height 4
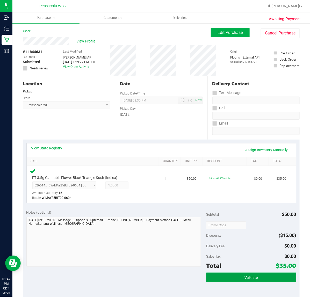
click at [252, 273] on button "Validate" at bounding box center [251, 276] width 90 height 9
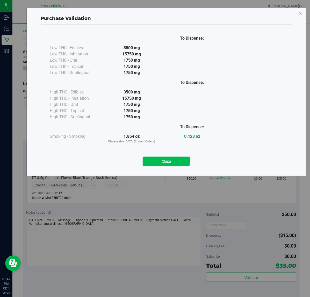
click at [172, 158] on button "Close" at bounding box center [166, 160] width 47 height 9
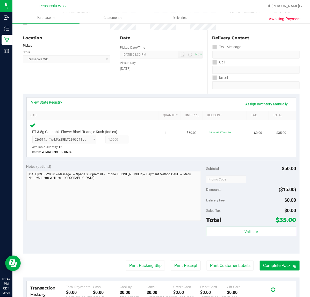
scroll to position [62, 0]
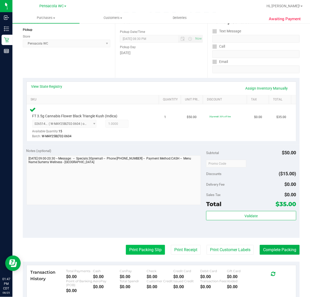
click at [141, 245] on button "Print Packing Slip" at bounding box center [145, 250] width 39 height 10
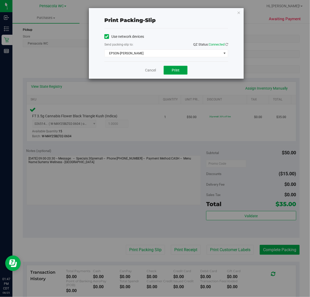
click at [183, 68] on button "Print" at bounding box center [175, 70] width 24 height 9
click at [237, 10] on icon "button" at bounding box center [239, 12] width 4 height 6
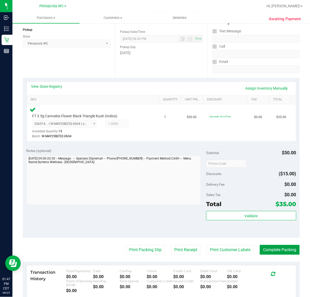
click at [285, 253] on button "Complete Packing" at bounding box center [279, 250] width 40 height 10
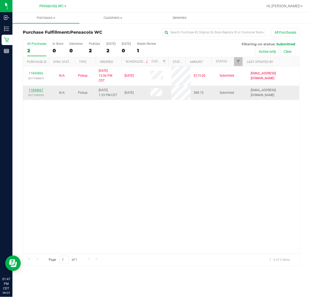
click at [40, 92] on link "11844667" at bounding box center [36, 90] width 14 height 4
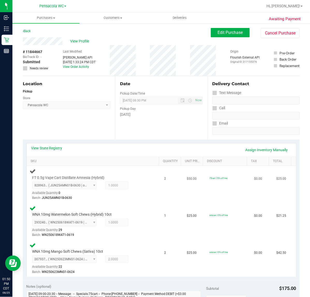
click at [161, 199] on td "2" at bounding box center [172, 184] width 23 height 37
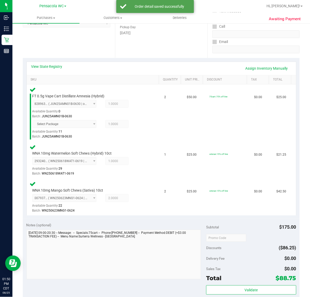
scroll to position [115, 0]
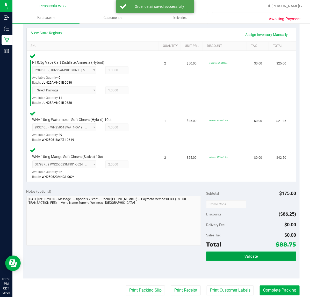
click at [238, 253] on button "Validate" at bounding box center [251, 255] width 90 height 9
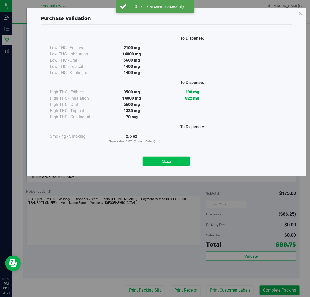
click at [177, 157] on button "Close" at bounding box center [166, 160] width 47 height 9
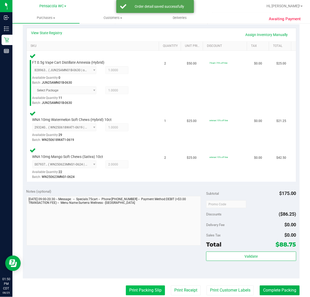
click at [136, 289] on button "Print Packing Slip" at bounding box center [145, 290] width 39 height 10
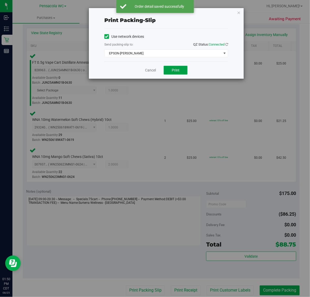
click at [178, 71] on span "Print" at bounding box center [175, 70] width 8 height 4
click at [240, 13] on icon "button" at bounding box center [239, 12] width 4 height 6
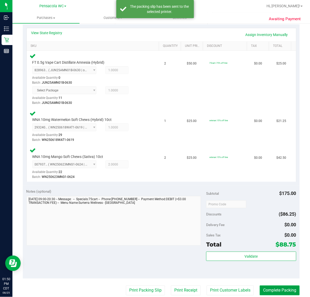
click at [279, 285] on button "Complete Packing" at bounding box center [279, 290] width 40 height 10
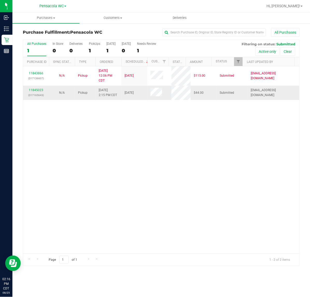
click at [35, 98] on p "(317165643)" at bounding box center [36, 95] width 20 height 5
click at [41, 91] on link "11845023" at bounding box center [36, 90] width 14 height 4
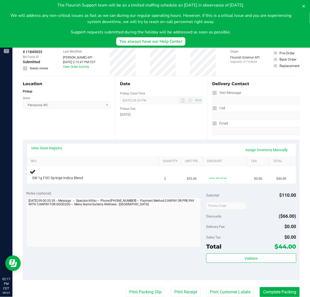
click at [303, 6] on icon at bounding box center [303, 6] width 3 height 3
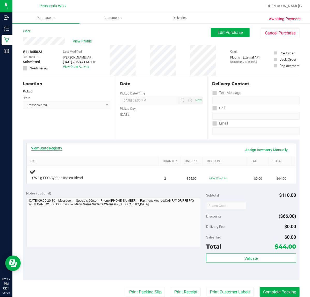
click at [47, 148] on link "View State Registry" at bounding box center [46, 147] width 31 height 5
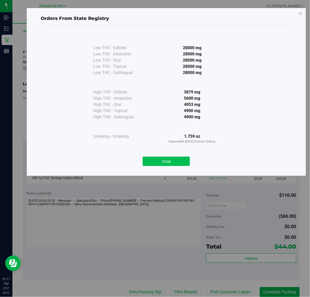
click at [169, 162] on button "Close" at bounding box center [166, 160] width 47 height 9
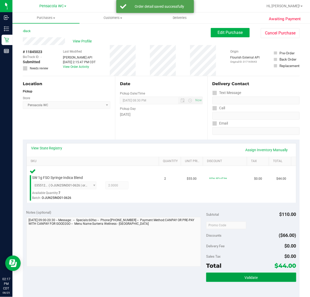
click at [254, 277] on button "Validate" at bounding box center [251, 276] width 90 height 9
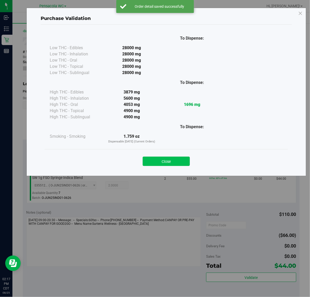
click at [166, 162] on button "Close" at bounding box center [166, 160] width 47 height 9
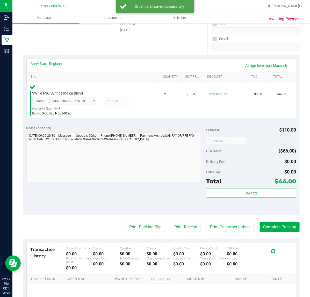
scroll to position [83, 0]
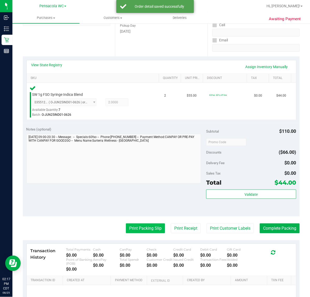
click at [149, 225] on button "Print Packing Slip" at bounding box center [145, 228] width 39 height 10
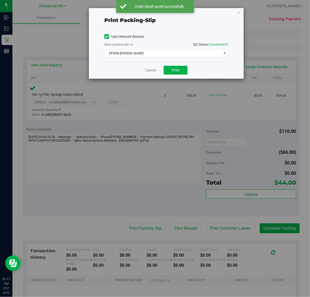
click at [176, 80] on div "Print packing-slip Use network devices Send packing-slip to: QZ Status: Connect…" at bounding box center [156, 148] width 313 height 297
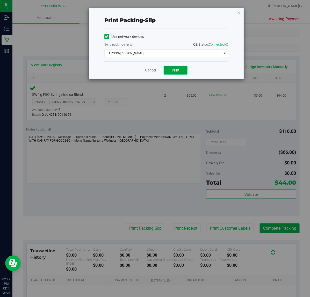
click at [175, 73] on button "Print" at bounding box center [175, 70] width 24 height 9
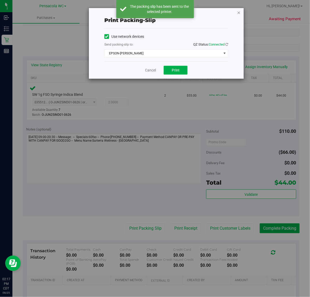
click at [237, 12] on icon "button" at bounding box center [239, 12] width 4 height 6
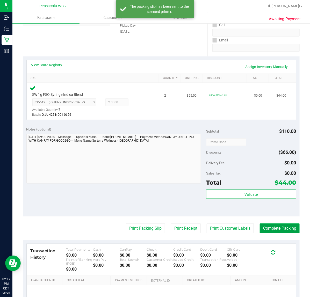
click at [263, 229] on button "Complete Packing" at bounding box center [279, 228] width 40 height 10
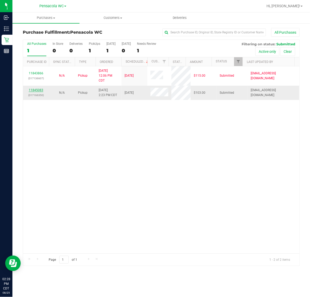
click at [38, 91] on link "11845083" at bounding box center [36, 90] width 14 height 4
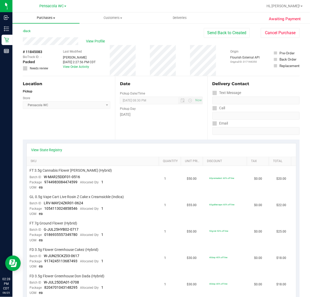
click at [27, 21] on uib-tab-heading "Purchases Summary of purchases Fulfillment All purchases" at bounding box center [45, 17] width 67 height 11
click at [123, 33] on div "Back Send Back to Created Cancel Purchase" at bounding box center [161, 32] width 276 height 9
click at [30, 31] on link "Back" at bounding box center [27, 31] width 8 height 4
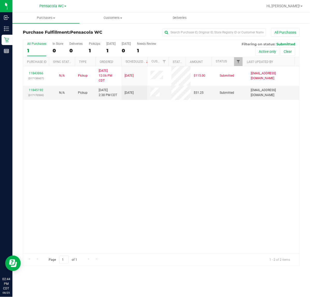
click at [238, 62] on span "Filter" at bounding box center [238, 61] width 4 height 4
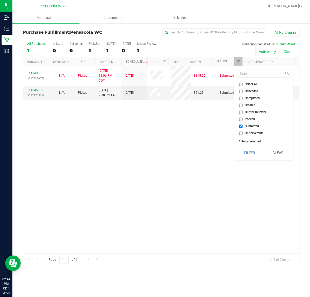
click at [242, 105] on input "Created" at bounding box center [240, 104] width 3 height 3
checkbox input "true"
click at [241, 126] on input "Submitted" at bounding box center [240, 125] width 3 height 3
checkbox input "false"
click at [246, 152] on button "Filter" at bounding box center [249, 152] width 25 height 11
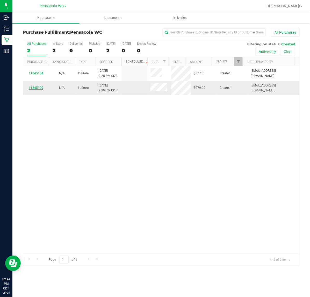
click at [33, 88] on link "11845199" at bounding box center [36, 88] width 14 height 4
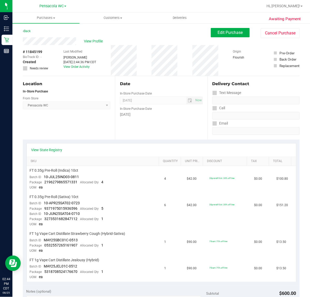
click at [28, 33] on div "Back" at bounding box center [27, 31] width 8 height 6
click at [26, 31] on link "Back" at bounding box center [27, 31] width 8 height 4
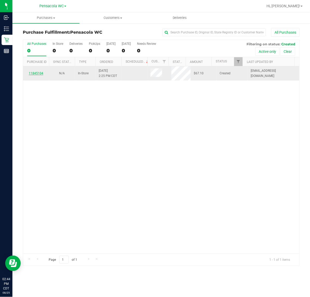
click at [30, 74] on link "11845104" at bounding box center [36, 73] width 14 height 4
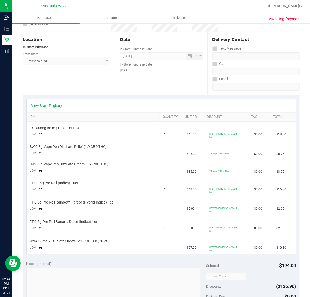
scroll to position [48, 0]
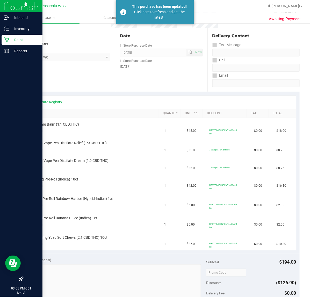
click at [8, 43] on div "Retail" at bounding box center [22, 40] width 41 height 10
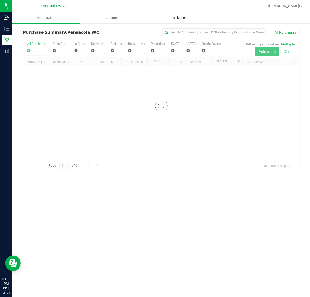
click at [181, 15] on uib-tab-heading "Deliveries" at bounding box center [179, 18] width 66 height 10
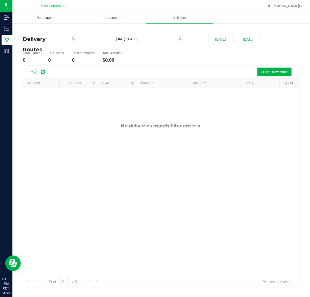
click at [58, 16] on span "Purchases" at bounding box center [46, 18] width 66 height 5
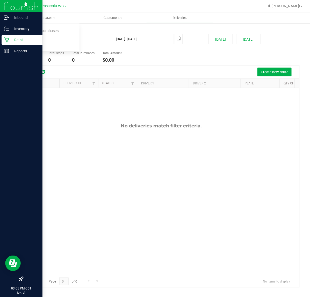
click at [10, 39] on p "Retail" at bounding box center [24, 40] width 31 height 6
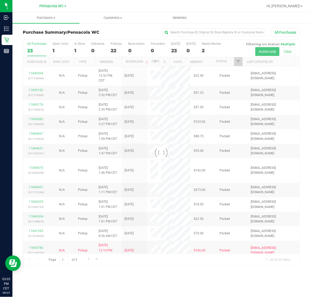
click at [237, 65] on div at bounding box center [161, 153] width 276 height 226
click at [239, 58] on div at bounding box center [161, 153] width 276 height 226
click at [239, 60] on div at bounding box center [161, 153] width 276 height 226
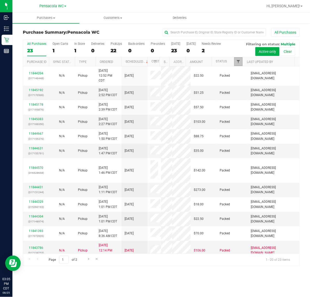
click at [239, 60] on span "Filter" at bounding box center [238, 61] width 4 height 4
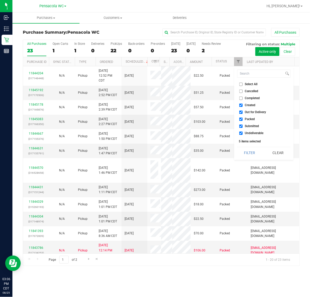
click at [238, 84] on li "Select All" at bounding box center [263, 83] width 53 height 5
click at [241, 84] on input "Select All" at bounding box center [240, 84] width 3 height 3
checkbox input "true"
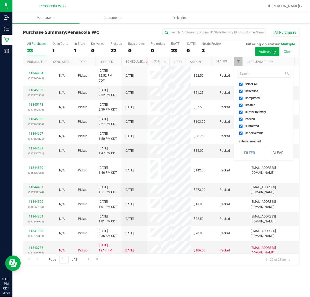
click at [241, 84] on input "Select All" at bounding box center [240, 84] width 3 height 3
checkbox input "false"
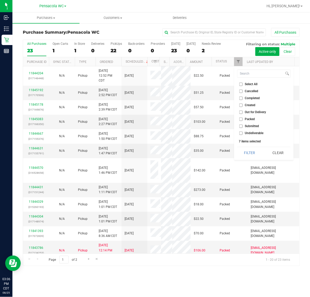
checkbox input "false"
click at [245, 128] on li "Submitted" at bounding box center [263, 125] width 53 height 5
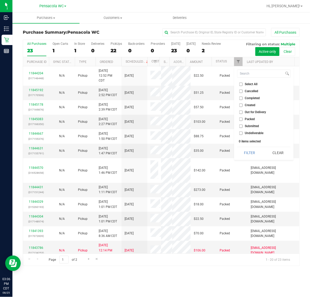
click at [245, 125] on span "Submitted" at bounding box center [252, 125] width 14 height 3
click at [242, 125] on input "Submitted" at bounding box center [240, 125] width 3 height 3
checkbox input "true"
click at [248, 151] on button "Filter" at bounding box center [249, 152] width 25 height 11
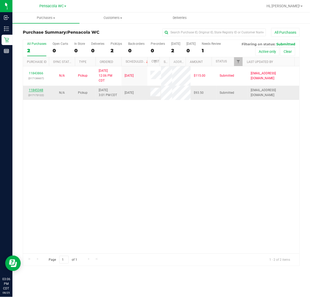
click at [39, 90] on link "11845348" at bounding box center [36, 90] width 14 height 4
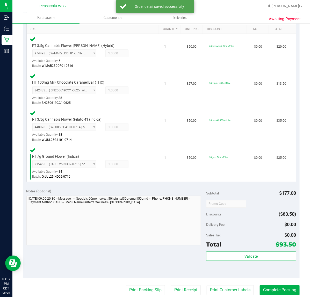
scroll to position [131, 0]
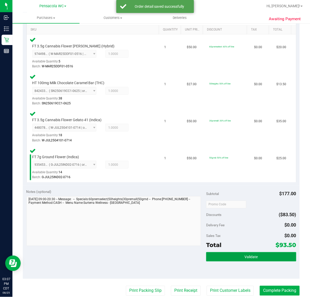
click at [251, 252] on button "Validate" at bounding box center [251, 256] width 90 height 9
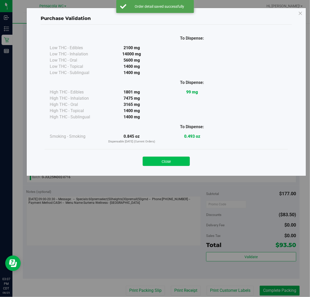
click at [168, 162] on button "Close" at bounding box center [166, 160] width 47 height 9
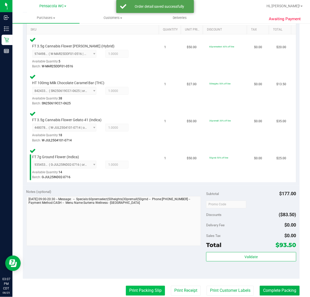
click at [140, 288] on button "Print Packing Slip" at bounding box center [145, 291] width 39 height 10
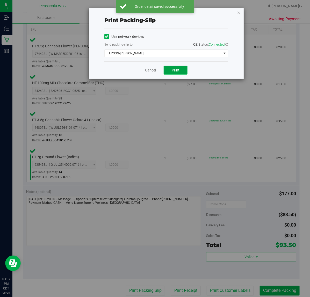
click at [176, 68] on button "Print" at bounding box center [175, 70] width 24 height 9
click at [151, 71] on link "Cancel" at bounding box center [150, 70] width 11 height 5
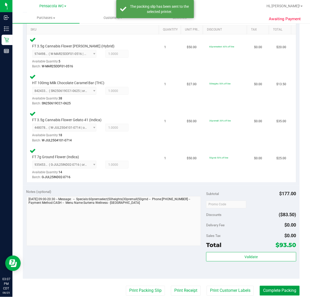
click at [275, 290] on button "Complete Packing" at bounding box center [279, 291] width 40 height 10
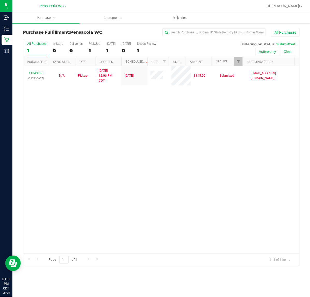
click at [219, 157] on div "11843866 (317136607) N/A Pickup 8/25/2025 12:06 PM CDT 8/25/2025 $115.00 Submit…" at bounding box center [161, 159] width 276 height 187
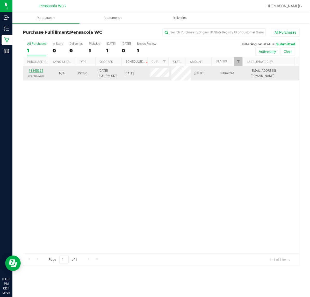
click at [34, 72] on link "11845624" at bounding box center [36, 71] width 14 height 4
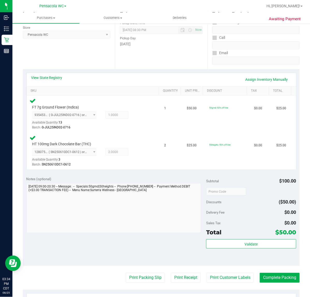
scroll to position [79, 0]
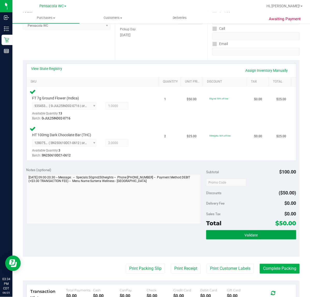
click at [268, 233] on button "Validate" at bounding box center [251, 234] width 90 height 9
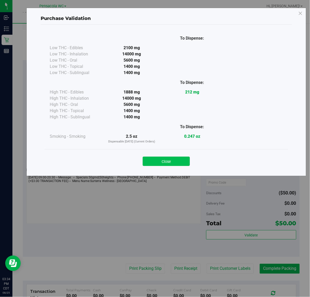
click at [174, 160] on button "Close" at bounding box center [166, 160] width 47 height 9
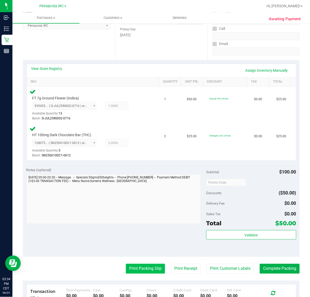
click at [143, 266] on button "Print Packing Slip" at bounding box center [145, 269] width 39 height 10
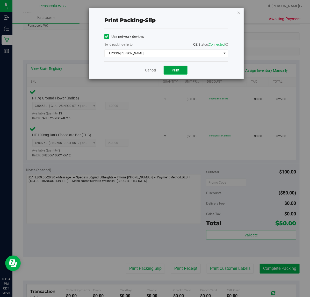
click at [175, 71] on span "Print" at bounding box center [175, 70] width 8 height 4
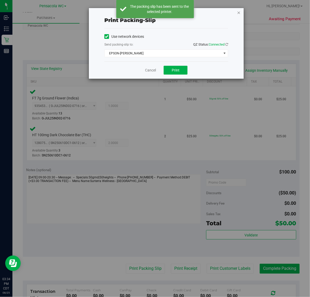
click at [237, 10] on icon "button" at bounding box center [239, 12] width 4 height 6
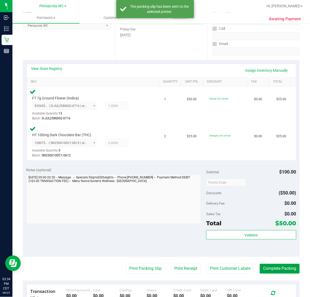
click at [272, 267] on button "Complete Packing" at bounding box center [279, 269] width 40 height 10
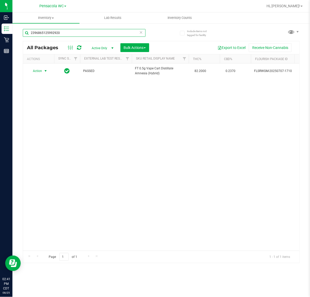
click at [69, 34] on input "2396865125992920" at bounding box center [84, 33] width 123 height 8
type input "9371975015936596"
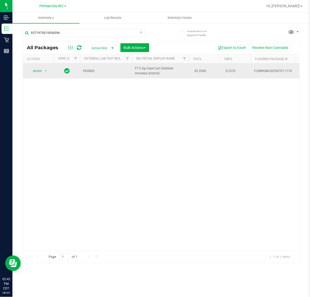
click at [32, 72] on span "Action" at bounding box center [35, 70] width 14 height 7
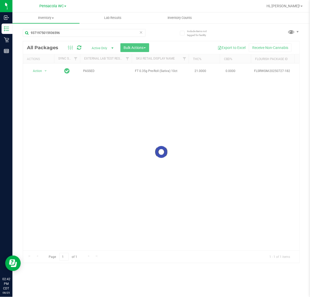
click at [143, 129] on div at bounding box center [161, 152] width 276 height 222
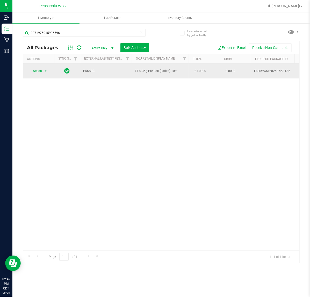
click at [34, 69] on span "Action" at bounding box center [35, 70] width 14 height 7
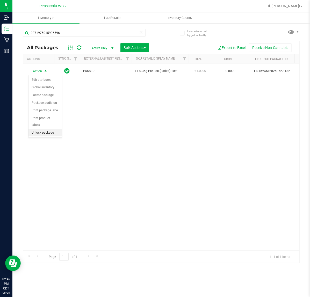
click at [51, 129] on li "Unlock package" at bounding box center [44, 133] width 33 height 8
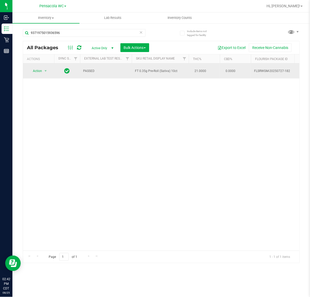
click at [30, 70] on span "Action" at bounding box center [35, 70] width 14 height 7
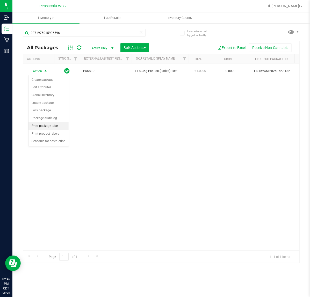
click at [60, 125] on li "Print package label" at bounding box center [48, 126] width 40 height 8
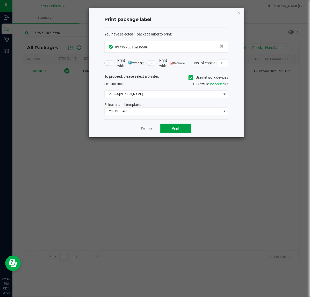
click at [187, 124] on button "Print" at bounding box center [175, 128] width 31 height 9
click at [146, 127] on link "Dismiss" at bounding box center [146, 128] width 11 height 4
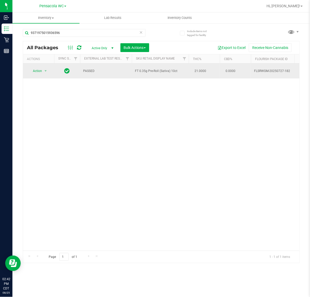
drag, startPoint x: 181, startPoint y: 76, endPoint x: 133, endPoint y: 71, distance: 48.9
click at [133, 71] on td "FT 0.35g Pre-Roll (Sativa) 10ct" at bounding box center [160, 70] width 57 height 15
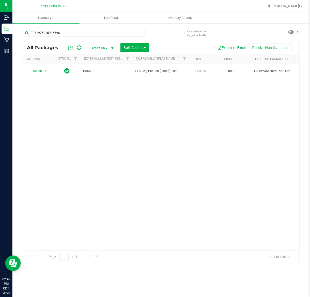
copy span "FT 0.35g Pre-Roll (Sativa) 10ct"
click at [107, 34] on input "9371975015936596" at bounding box center [84, 33] width 123 height 8
paste input "FT 0.35g Pre-Roll (Sativa) 10ct"
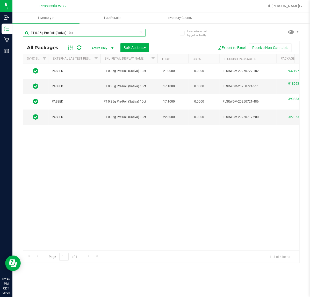
scroll to position [0, 24]
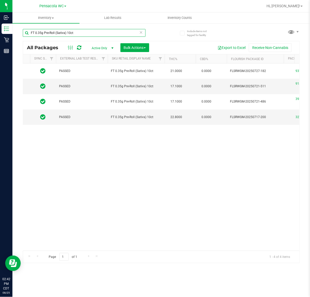
type input "FT 0.35g Pre-Roll (Sativa) 10ct"
click at [106, 210] on div "Action Action Create package Edit attributes Global inventory Locate package Lo…" at bounding box center [161, 156] width 276 height 187
click at [142, 32] on icon at bounding box center [141, 32] width 4 height 6
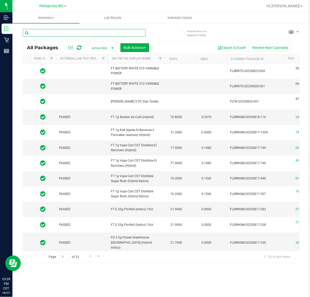
click at [81, 31] on input "text" at bounding box center [84, 33] width 123 height 8
type input "3398771772497635"
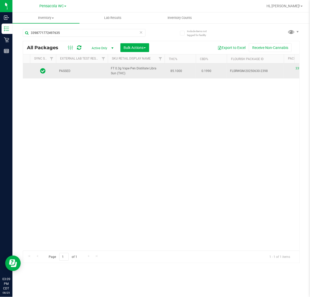
click at [57, 72] on td "PASSED" at bounding box center [82, 70] width 52 height 15
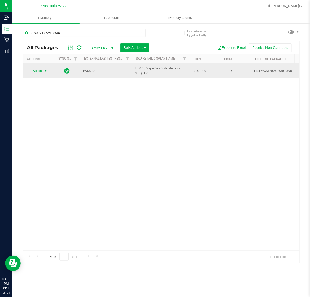
click at [44, 71] on span "select" at bounding box center [45, 71] width 4 height 4
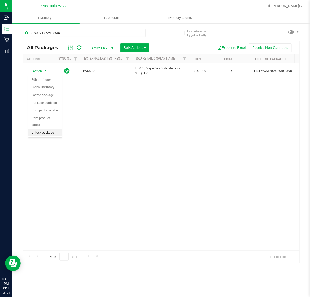
click at [45, 129] on li "Unlock package" at bounding box center [44, 133] width 33 height 8
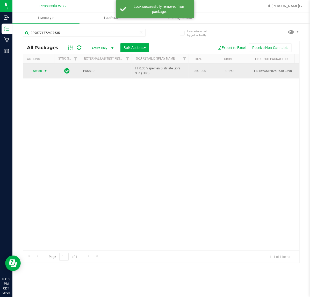
click at [43, 71] on span "select" at bounding box center [45, 71] width 4 height 4
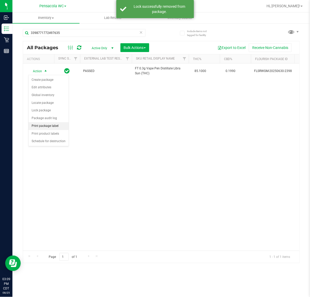
click at [46, 126] on li "Print package label" at bounding box center [48, 126] width 40 height 8
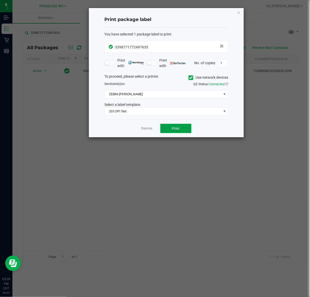
click at [175, 129] on span "Print" at bounding box center [176, 128] width 8 height 4
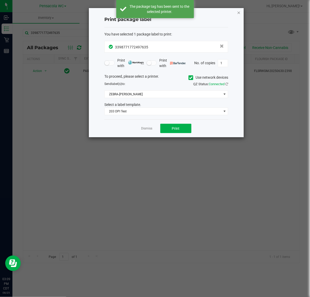
click at [238, 12] on icon "button" at bounding box center [239, 12] width 4 height 6
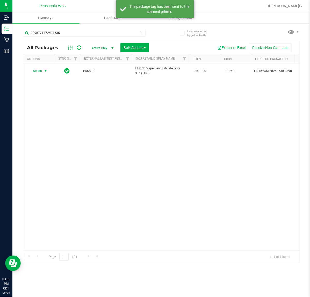
click at [149, 143] on div "Action Action Create package Edit attributes Global inventory Locate package Lo…" at bounding box center [161, 156] width 276 height 187
click at [143, 33] on icon at bounding box center [141, 32] width 4 height 6
